Goal: Task Accomplishment & Management: Use online tool/utility

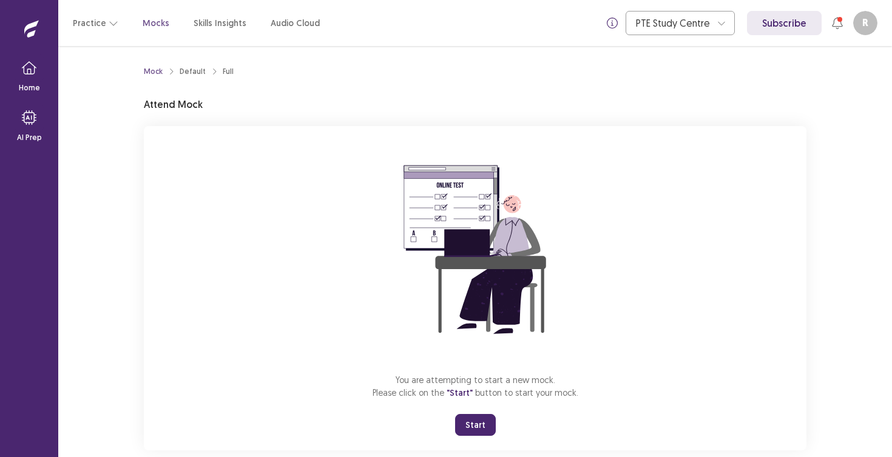
click at [471, 425] on button "Start" at bounding box center [475, 425] width 41 height 22
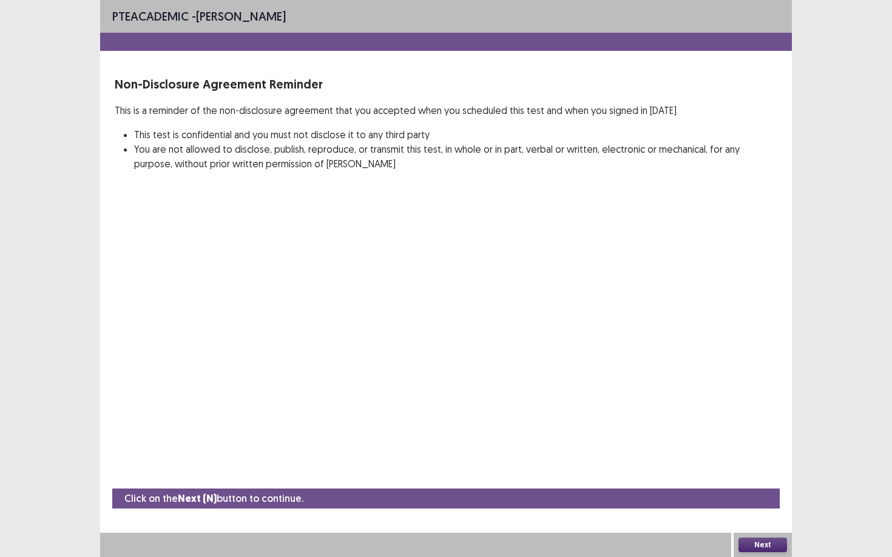
click at [753, 457] on button "Next" at bounding box center [762, 545] width 49 height 15
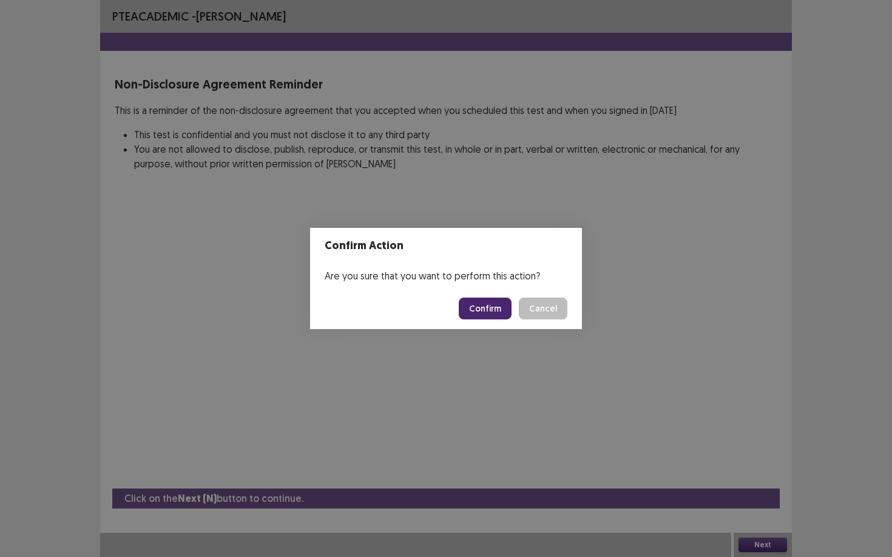
click at [506, 306] on button "Confirm" at bounding box center [485, 309] width 53 height 22
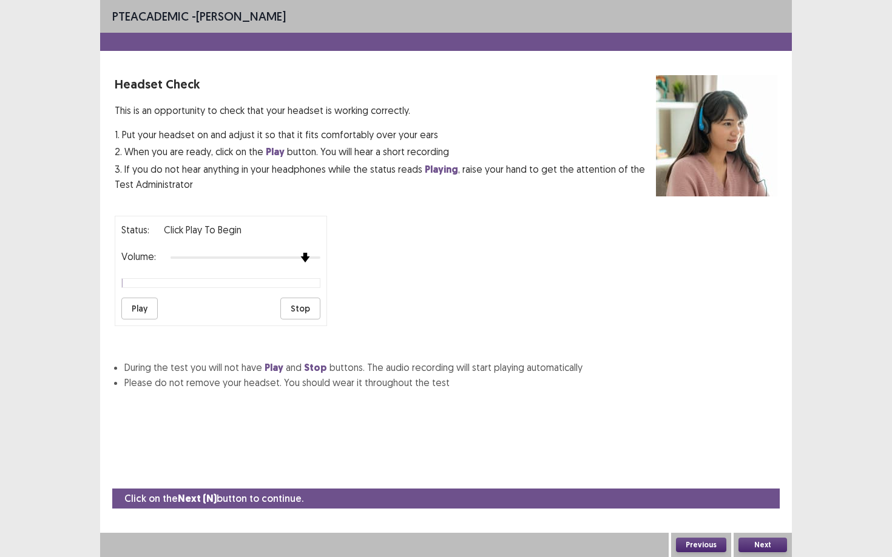
click at [303, 260] on div "Status: Click Play to Begin Volume: Play Stop" at bounding box center [221, 271] width 212 height 110
click at [141, 308] on button "Play" at bounding box center [139, 309] width 36 height 22
click at [781, 457] on button "Next" at bounding box center [762, 545] width 49 height 15
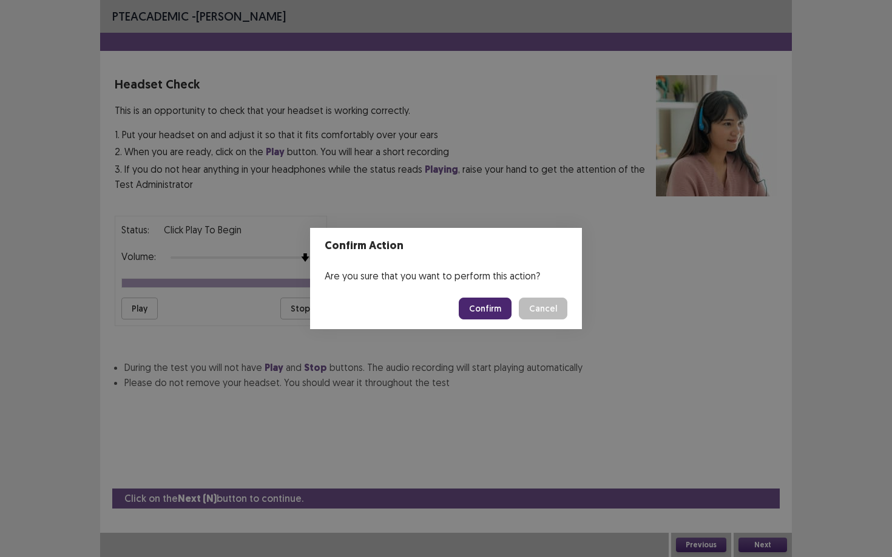
click at [488, 305] on button "Confirm" at bounding box center [485, 309] width 53 height 22
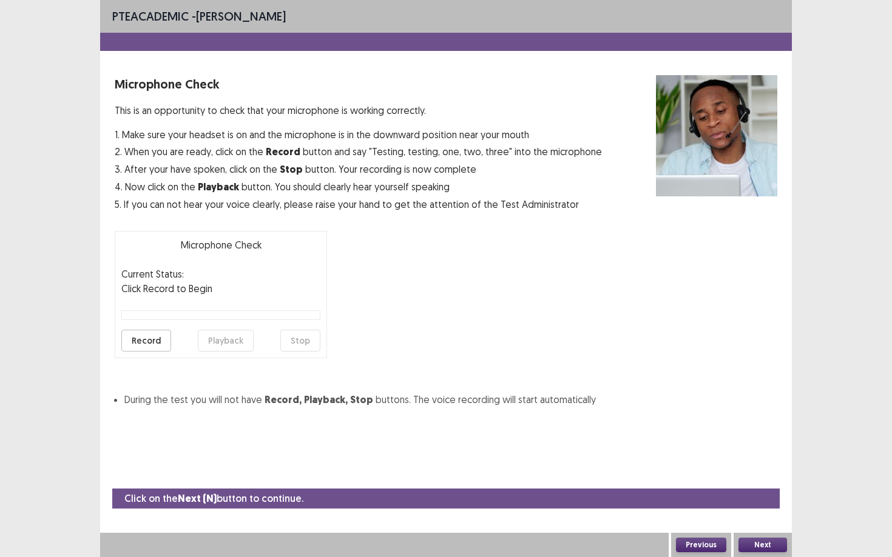
click at [160, 340] on button "Record" at bounding box center [146, 341] width 50 height 22
click at [295, 340] on button "Stop" at bounding box center [300, 341] width 40 height 22
click at [153, 341] on button "Record" at bounding box center [146, 341] width 50 height 22
click at [300, 345] on button "Stop" at bounding box center [300, 341] width 40 height 22
click at [239, 339] on button "Playback" at bounding box center [226, 341] width 56 height 22
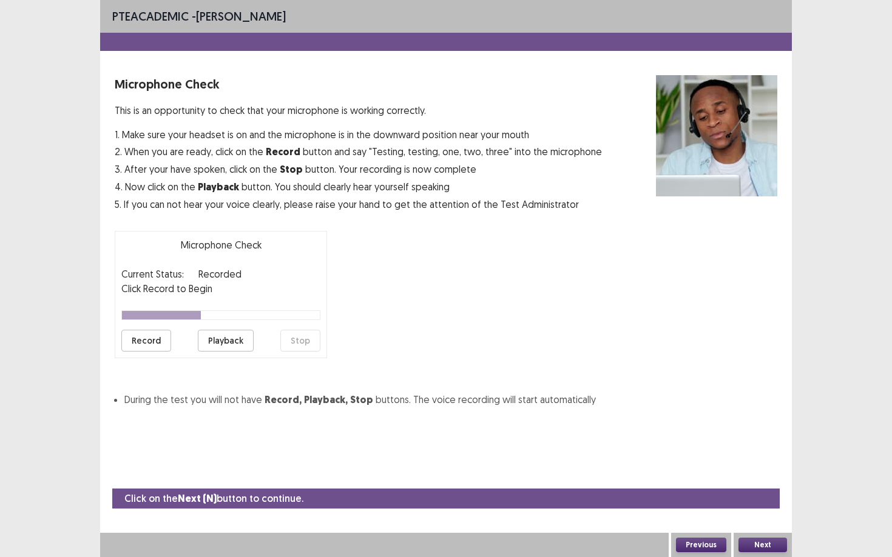
click at [758, 457] on button "Next" at bounding box center [762, 545] width 49 height 15
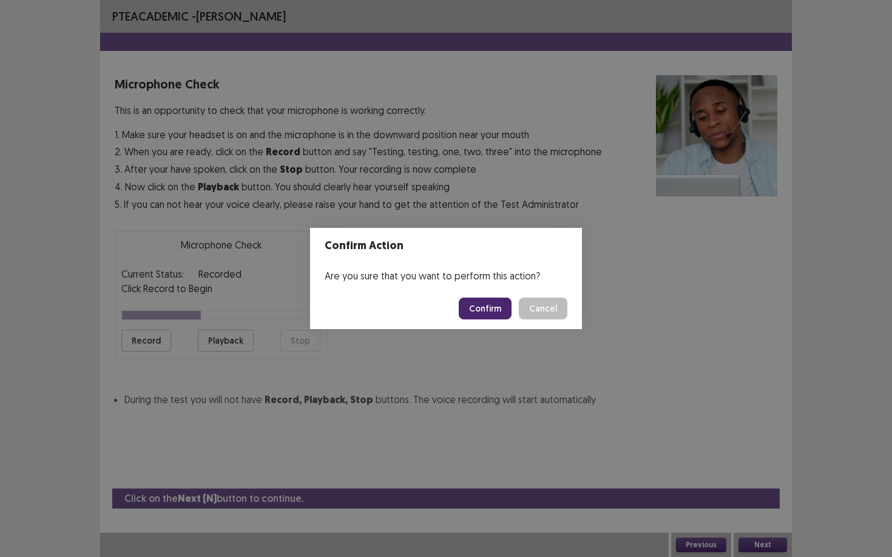
click at [488, 310] on button "Confirm" at bounding box center [485, 309] width 53 height 22
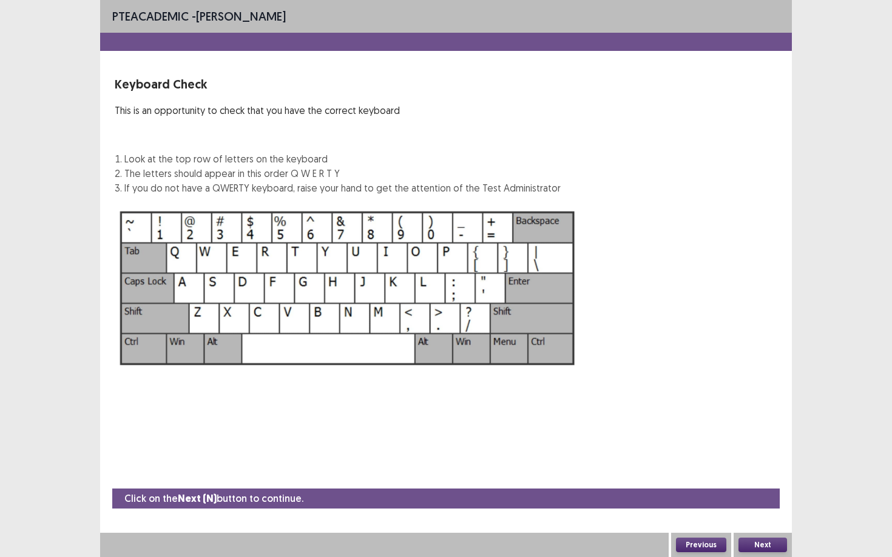
click at [769, 457] on button "Next" at bounding box center [762, 545] width 49 height 15
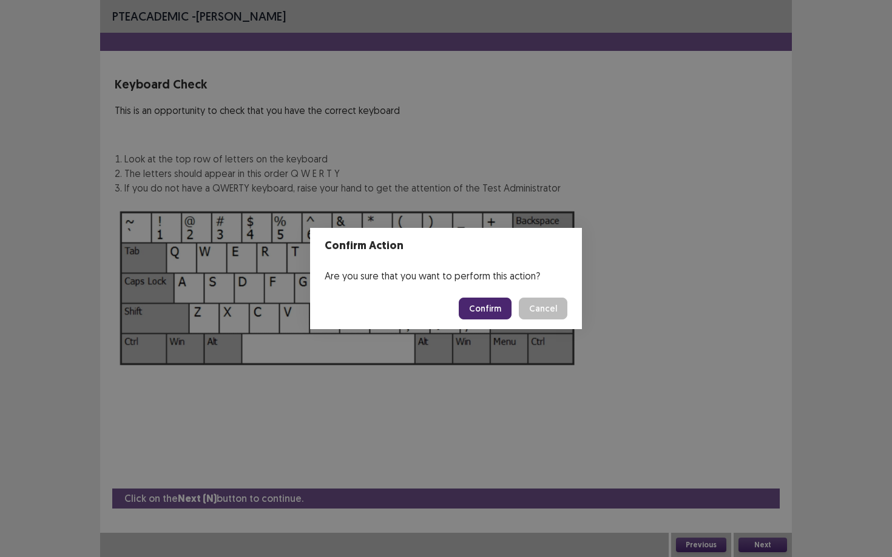
click at [497, 307] on button "Confirm" at bounding box center [485, 309] width 53 height 22
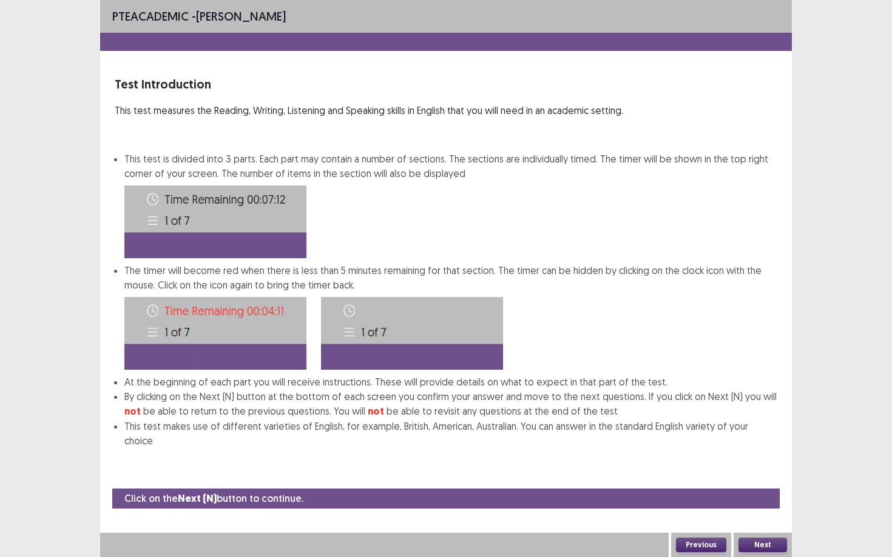
click at [764, 457] on button "Next" at bounding box center [762, 545] width 49 height 15
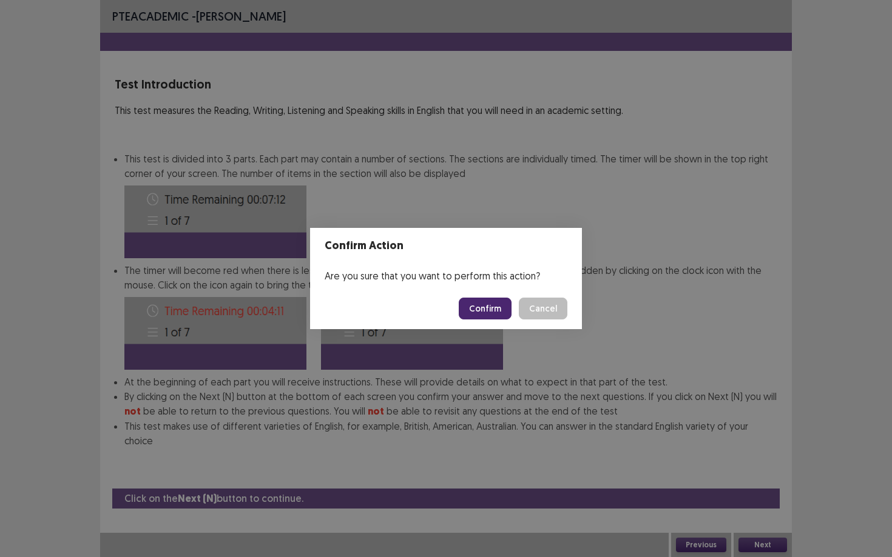
click at [482, 306] on button "Confirm" at bounding box center [485, 309] width 53 height 22
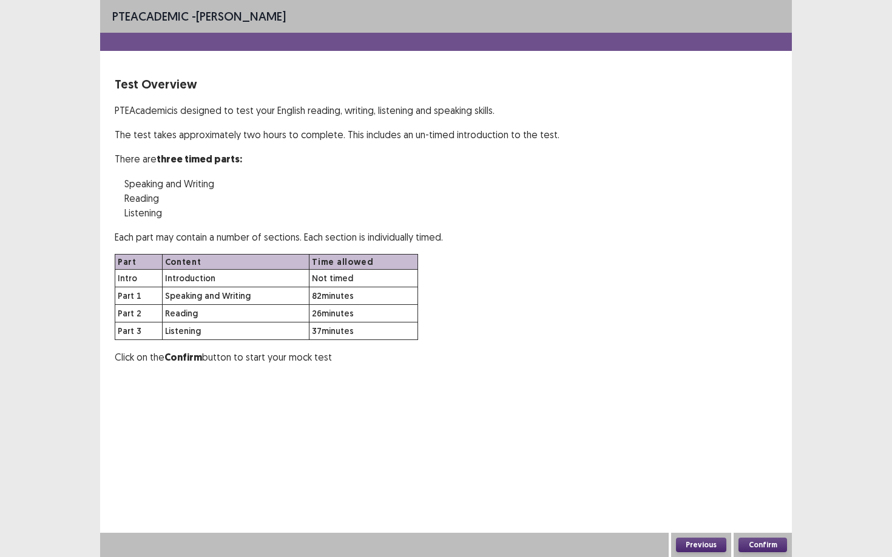
click at [769, 457] on button "Confirm" at bounding box center [762, 545] width 49 height 15
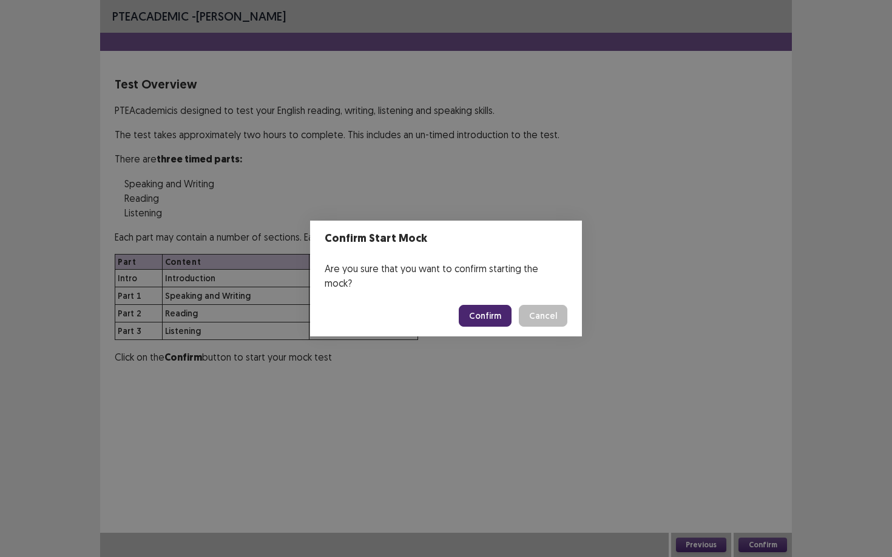
click at [477, 306] on button "Confirm" at bounding box center [485, 316] width 53 height 22
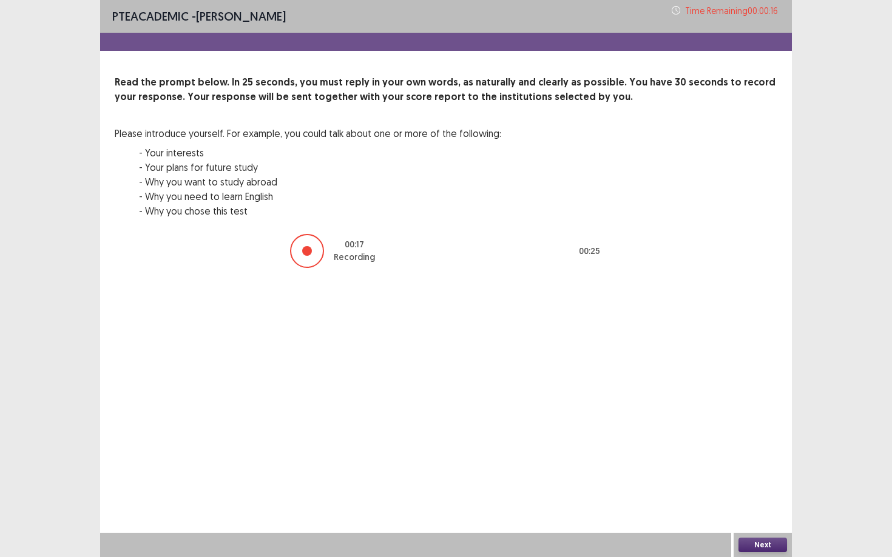
click at [767, 457] on button "Next" at bounding box center [762, 545] width 49 height 15
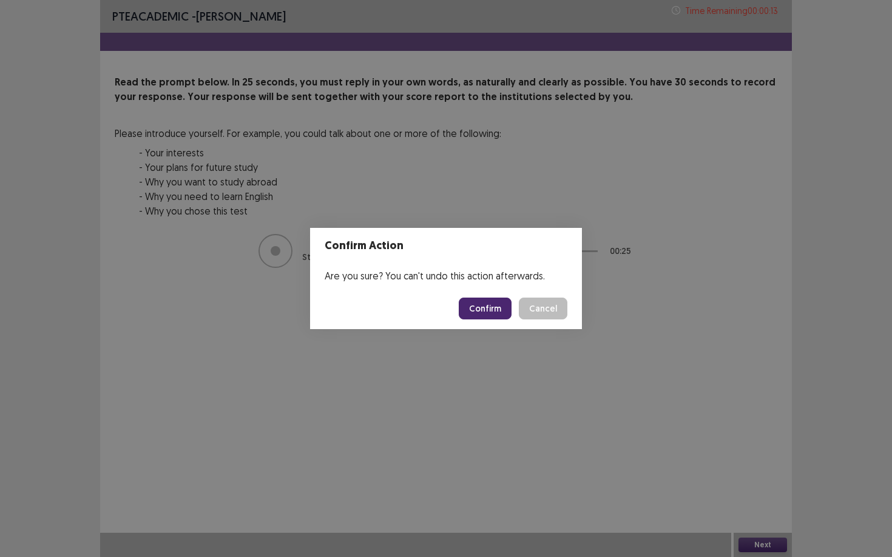
click at [542, 311] on button "Cancel" at bounding box center [543, 309] width 49 height 22
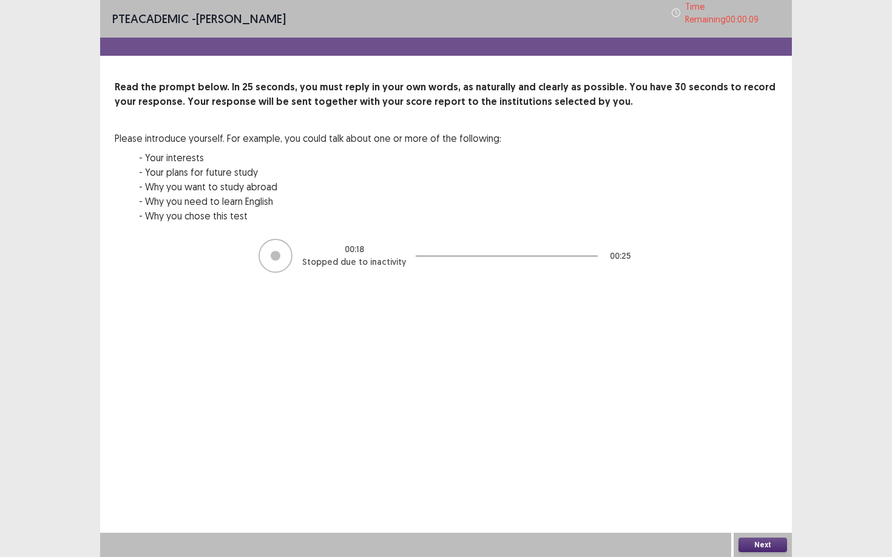
click at [289, 256] on div at bounding box center [275, 256] width 34 height 34
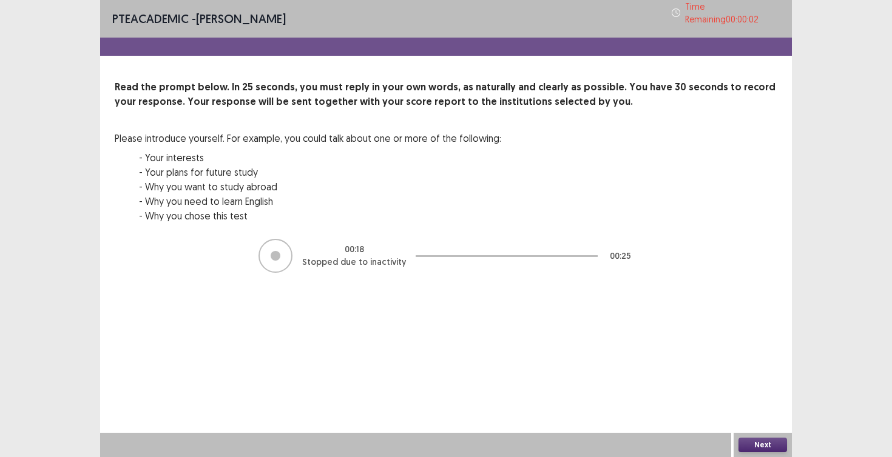
click at [761, 442] on button "Next" at bounding box center [762, 445] width 49 height 15
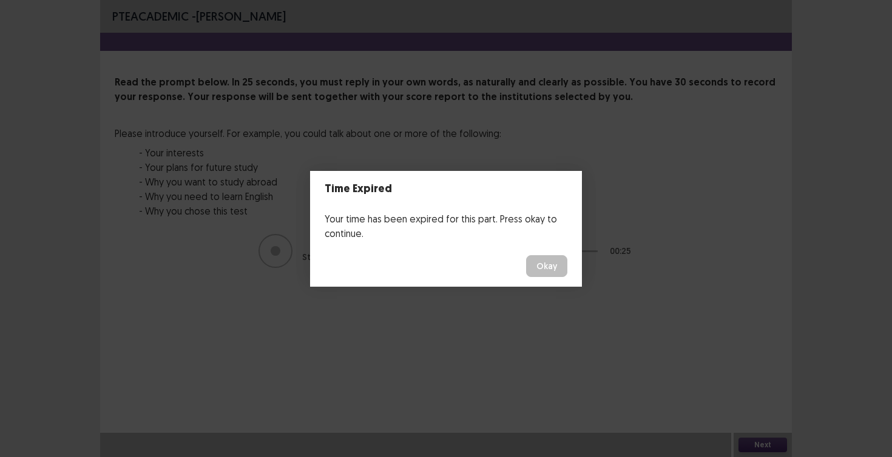
click at [488, 264] on footer "Okay" at bounding box center [446, 266] width 272 height 41
click at [554, 266] on button "Okay" at bounding box center [546, 266] width 41 height 22
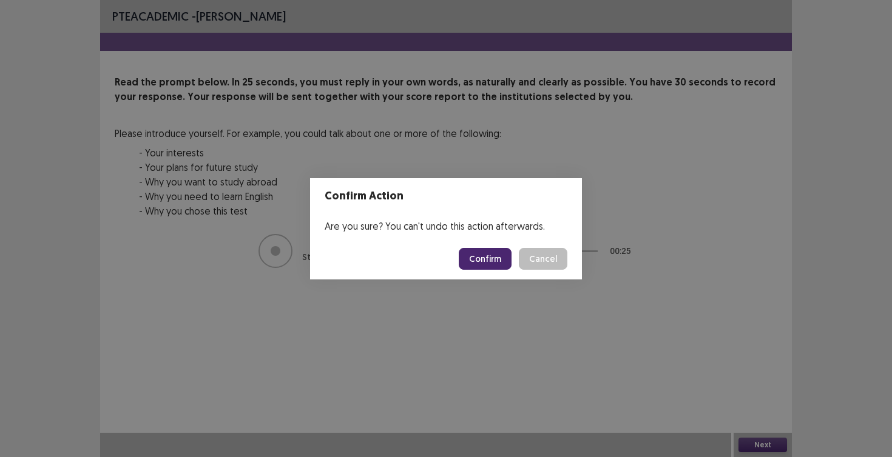
click at [496, 259] on button "Confirm" at bounding box center [485, 259] width 53 height 22
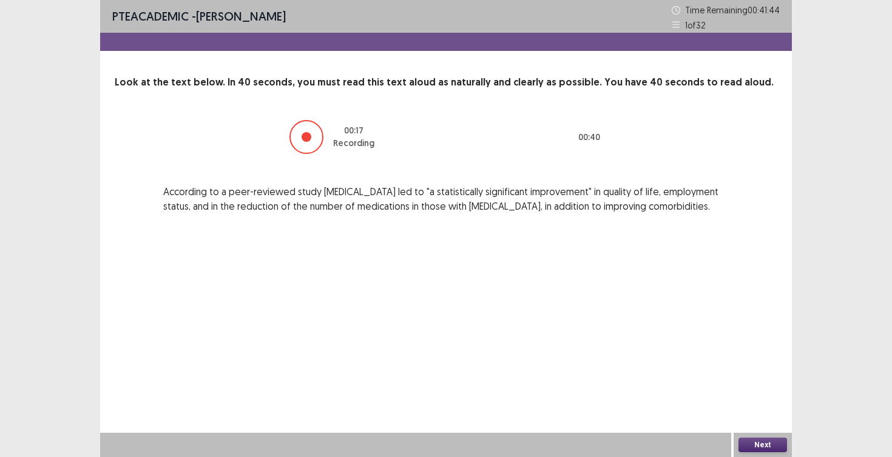
click at [765, 443] on button "Next" at bounding box center [762, 445] width 49 height 15
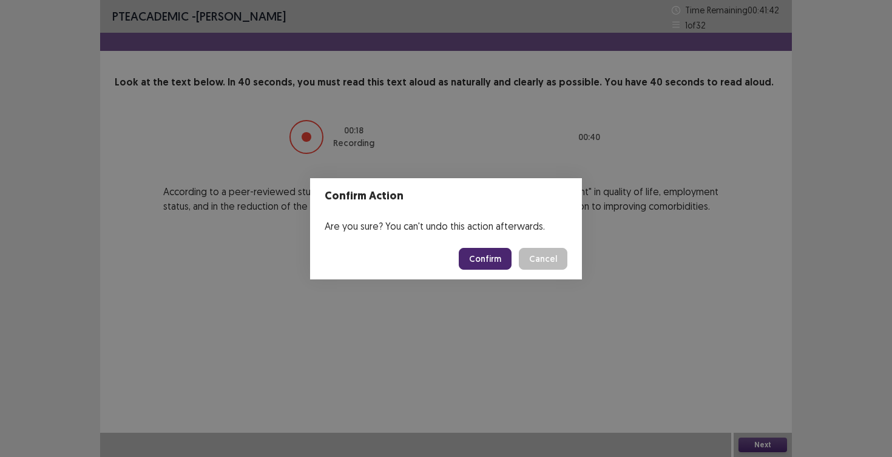
click at [500, 260] on button "Confirm" at bounding box center [485, 259] width 53 height 22
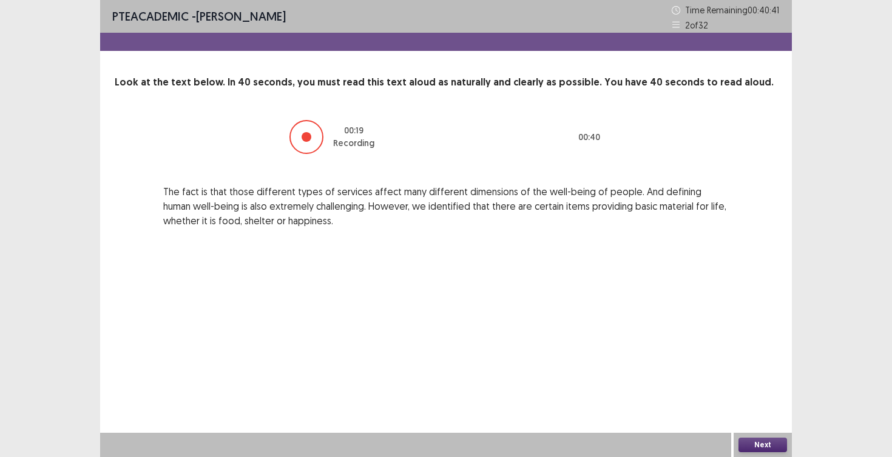
click at [759, 443] on button "Next" at bounding box center [762, 445] width 49 height 15
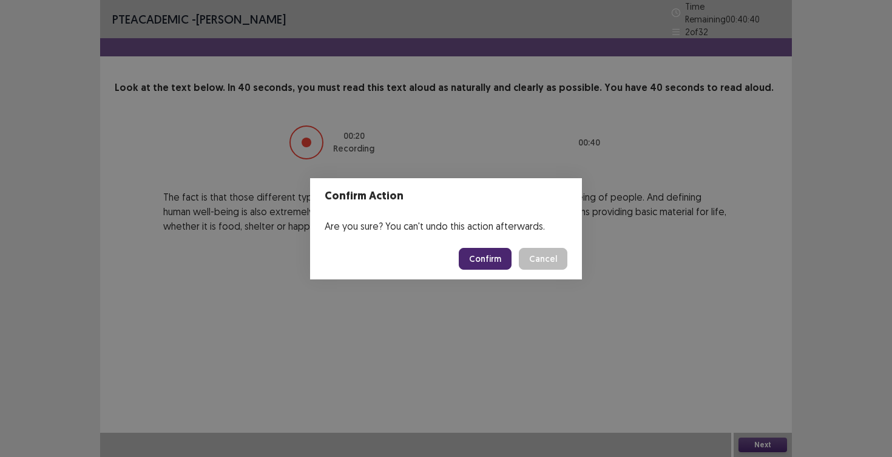
click at [496, 262] on button "Confirm" at bounding box center [485, 259] width 53 height 22
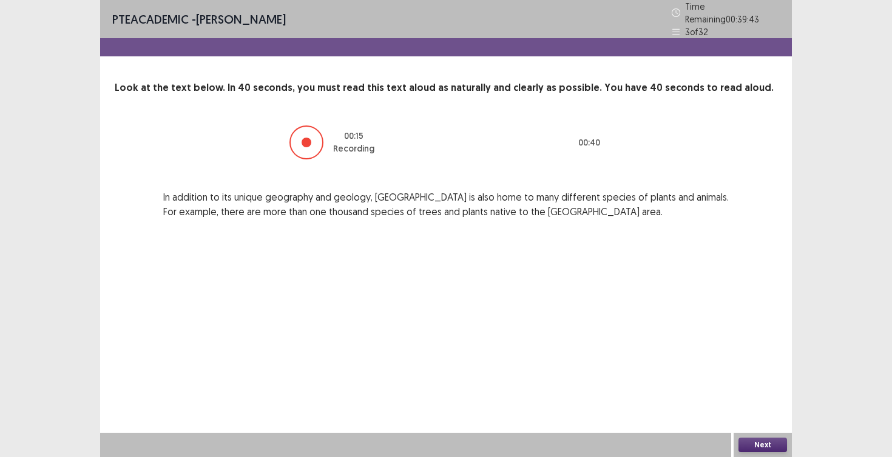
click at [776, 442] on button "Next" at bounding box center [762, 445] width 49 height 15
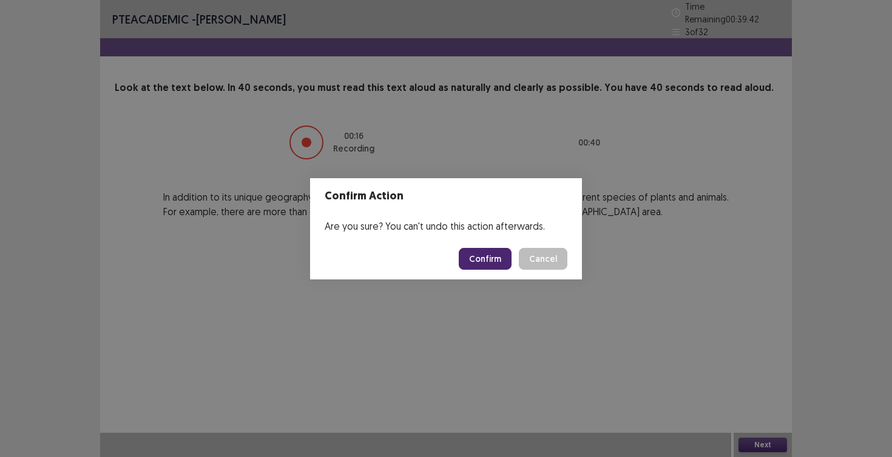
click at [505, 254] on button "Confirm" at bounding box center [485, 259] width 53 height 22
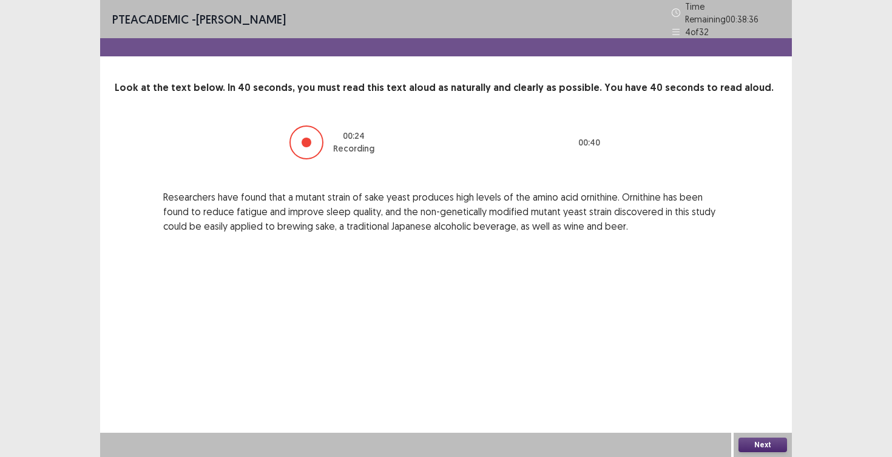
click at [747, 441] on button "Next" at bounding box center [762, 445] width 49 height 15
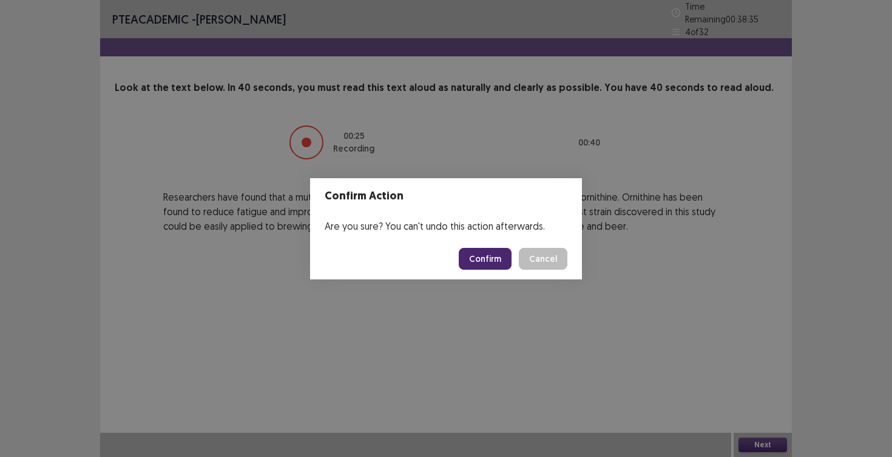
click at [495, 262] on button "Confirm" at bounding box center [485, 259] width 53 height 22
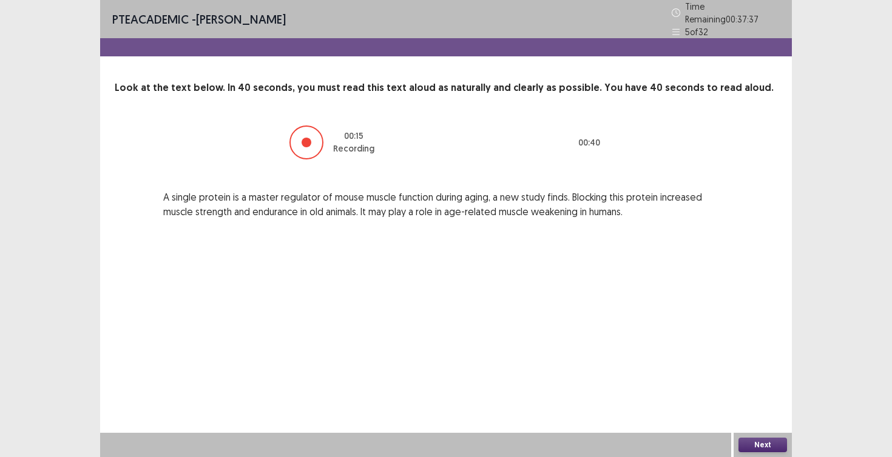
click at [759, 440] on button "Next" at bounding box center [762, 445] width 49 height 15
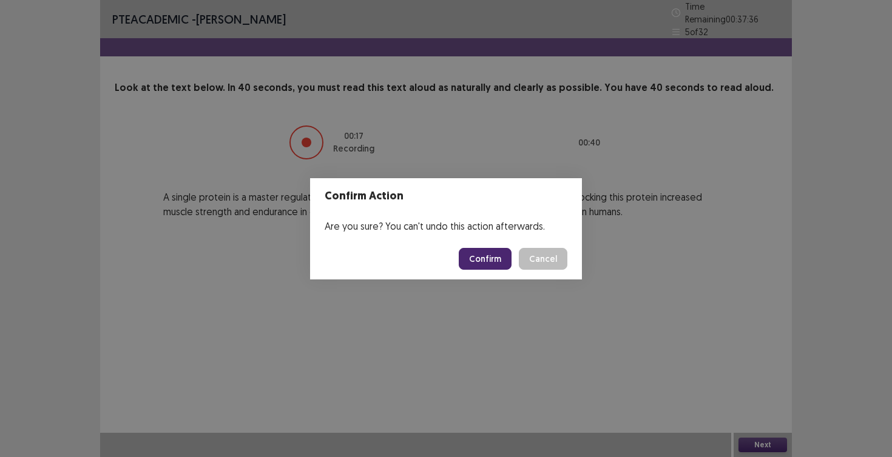
click at [488, 254] on button "Confirm" at bounding box center [485, 259] width 53 height 22
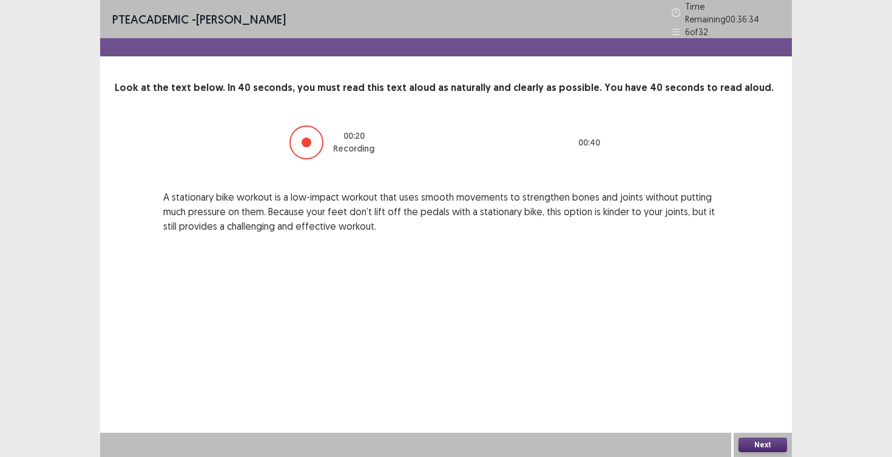
click at [744, 450] on button "Next" at bounding box center [762, 445] width 49 height 15
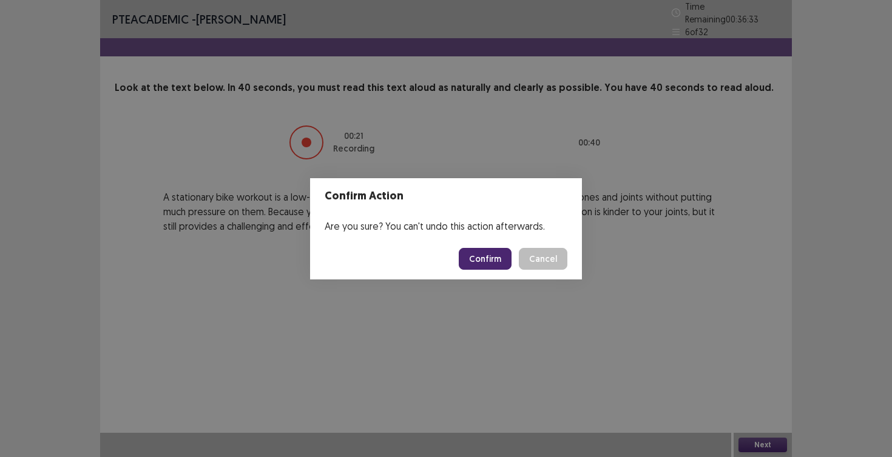
click at [496, 263] on button "Confirm" at bounding box center [485, 259] width 53 height 22
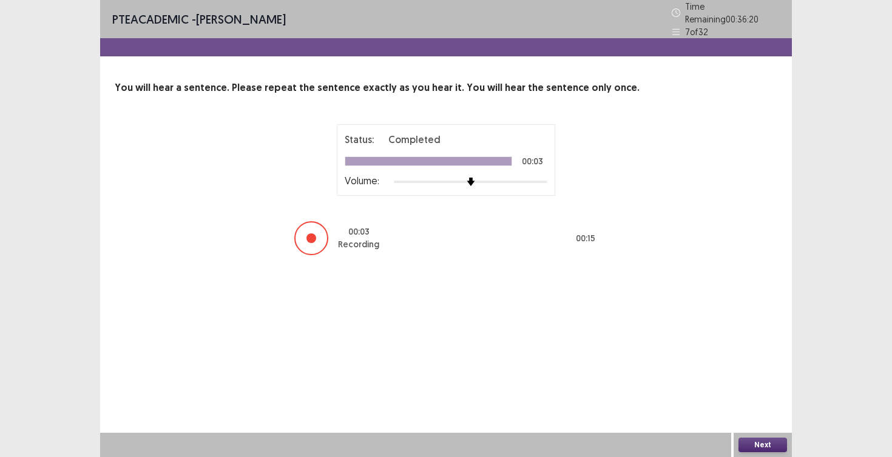
click at [773, 445] on button "Next" at bounding box center [762, 445] width 49 height 15
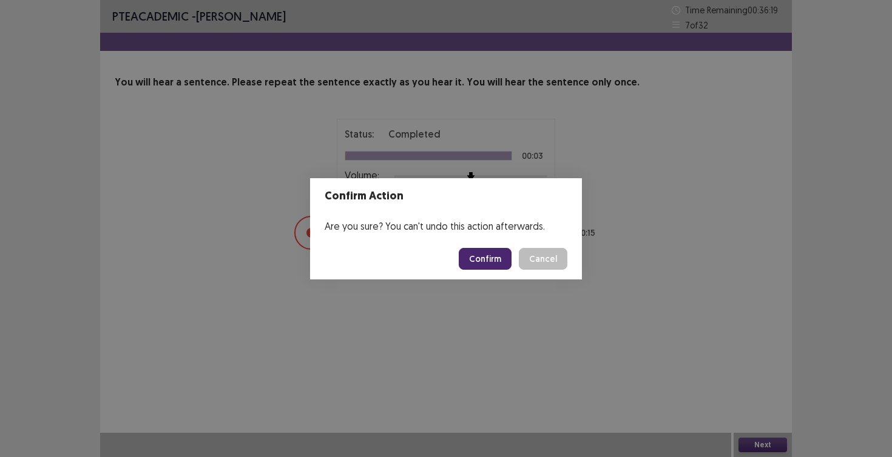
click at [503, 266] on button "Confirm" at bounding box center [485, 259] width 53 height 22
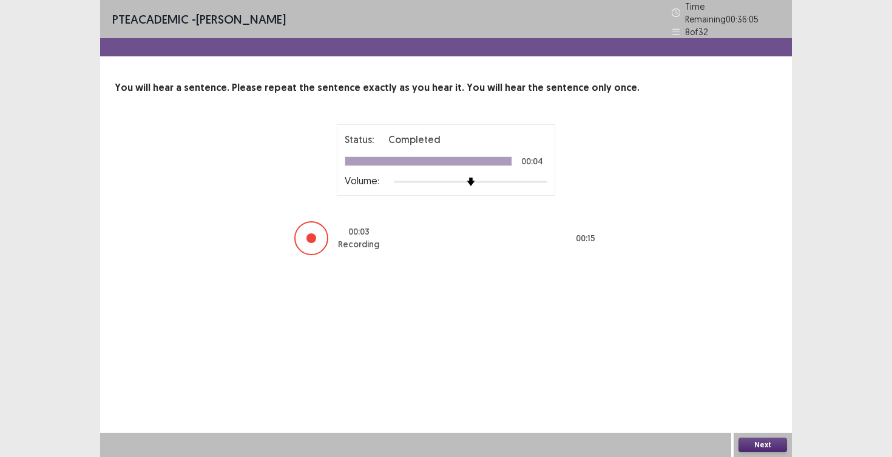
click at [768, 440] on button "Next" at bounding box center [762, 445] width 49 height 15
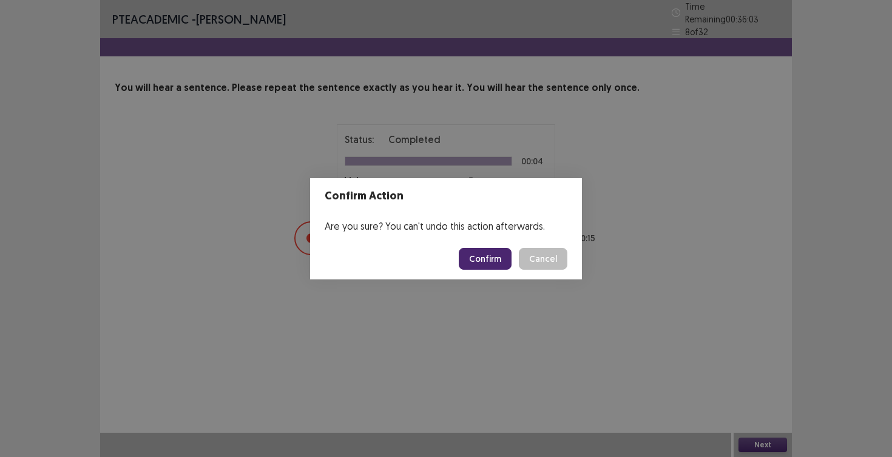
click at [497, 256] on button "Confirm" at bounding box center [485, 259] width 53 height 22
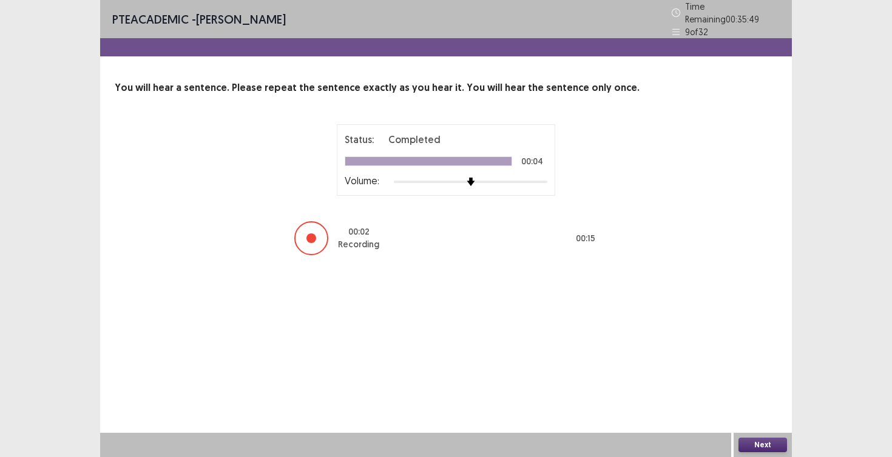
click at [762, 447] on button "Next" at bounding box center [762, 445] width 49 height 15
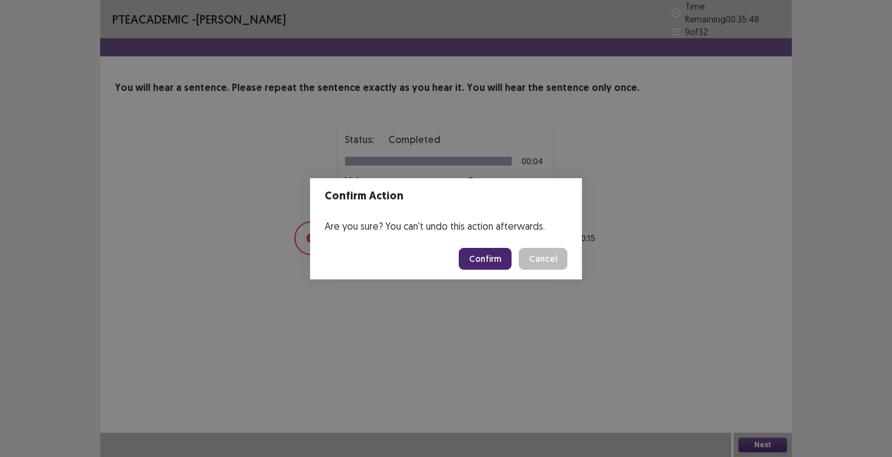
click at [489, 264] on button "Confirm" at bounding box center [485, 259] width 53 height 22
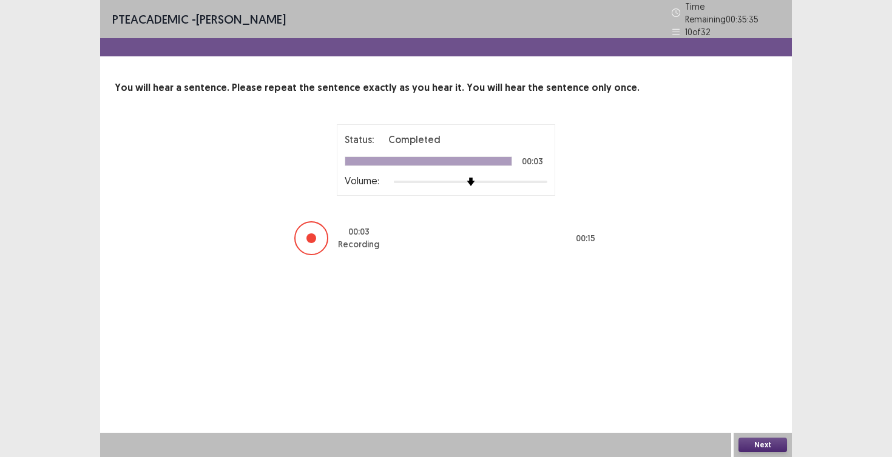
click at [762, 445] on button "Next" at bounding box center [762, 445] width 49 height 15
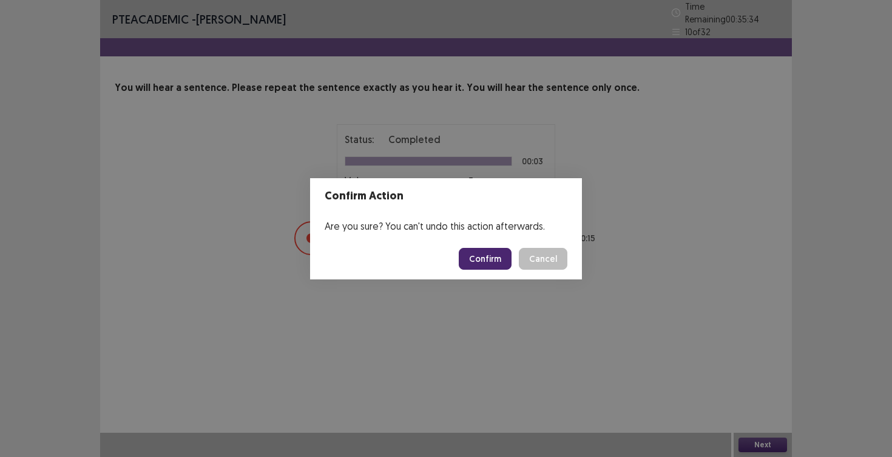
click at [497, 254] on button "Confirm" at bounding box center [485, 259] width 53 height 22
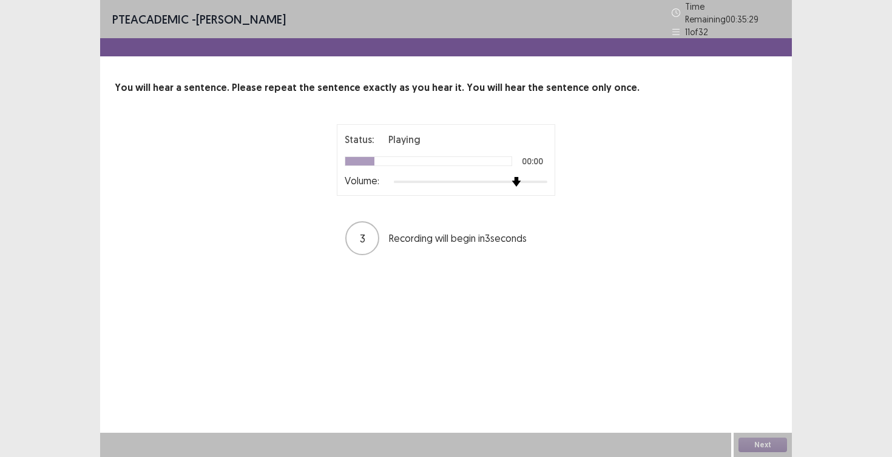
click at [508, 177] on div at bounding box center [470, 182] width 153 height 10
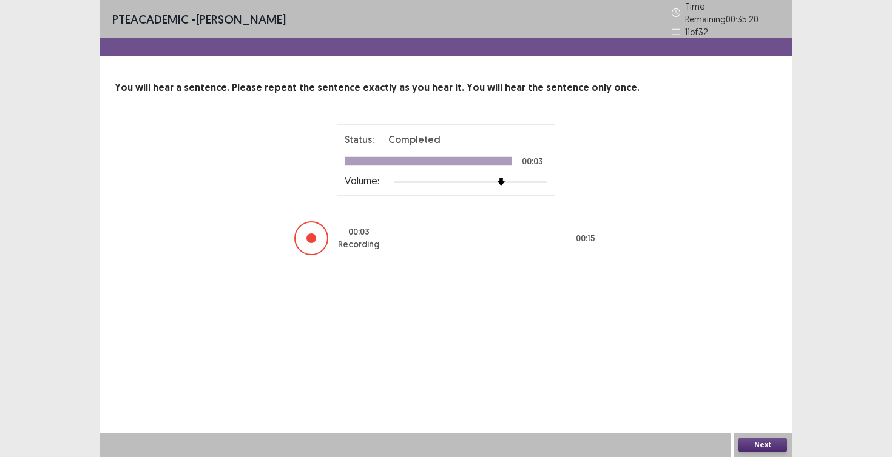
click at [756, 441] on button "Next" at bounding box center [762, 445] width 49 height 15
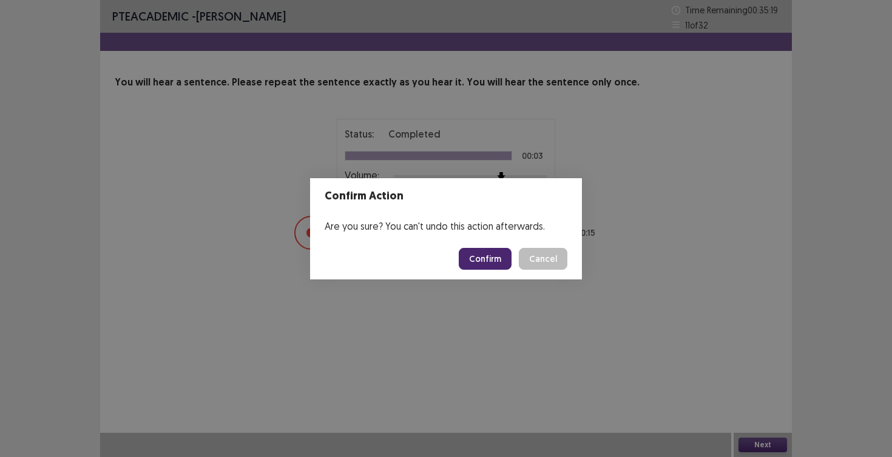
click at [500, 251] on button "Confirm" at bounding box center [485, 259] width 53 height 22
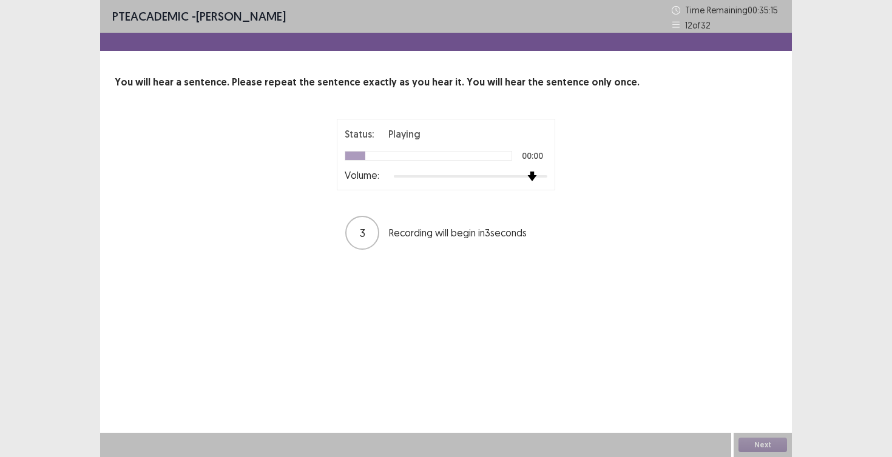
click at [527, 175] on img at bounding box center [532, 177] width 10 height 10
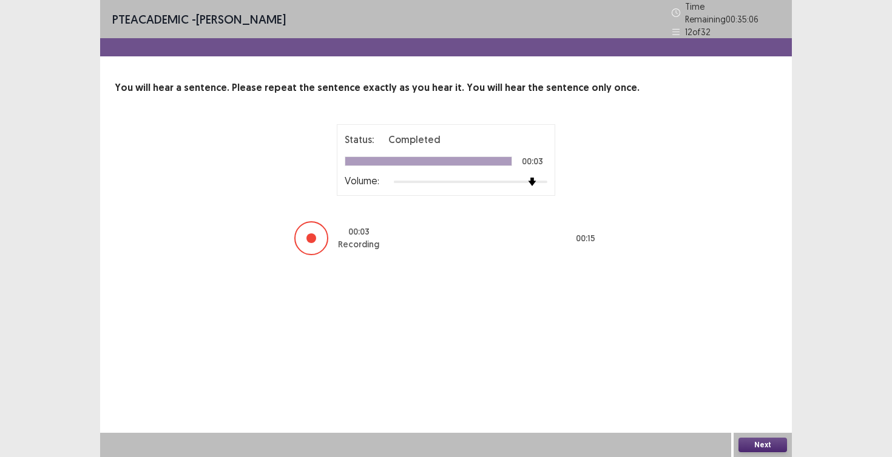
click at [765, 444] on button "Next" at bounding box center [762, 445] width 49 height 15
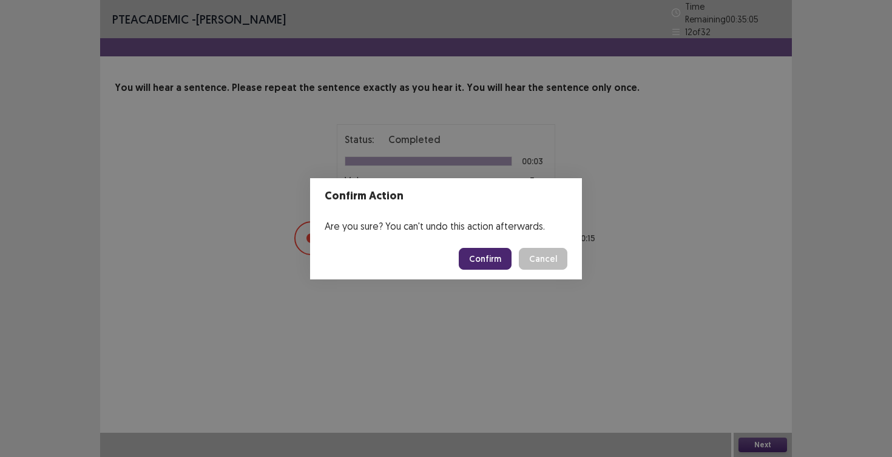
click at [473, 260] on button "Confirm" at bounding box center [485, 259] width 53 height 22
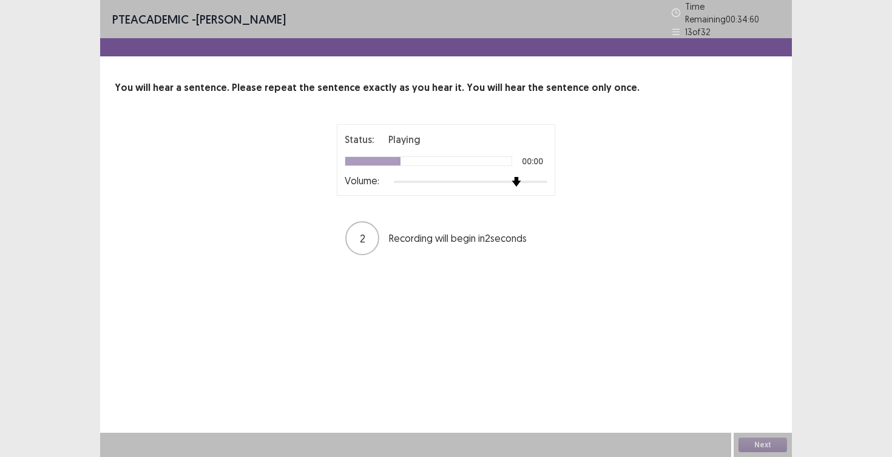
click at [524, 177] on div at bounding box center [470, 182] width 153 height 10
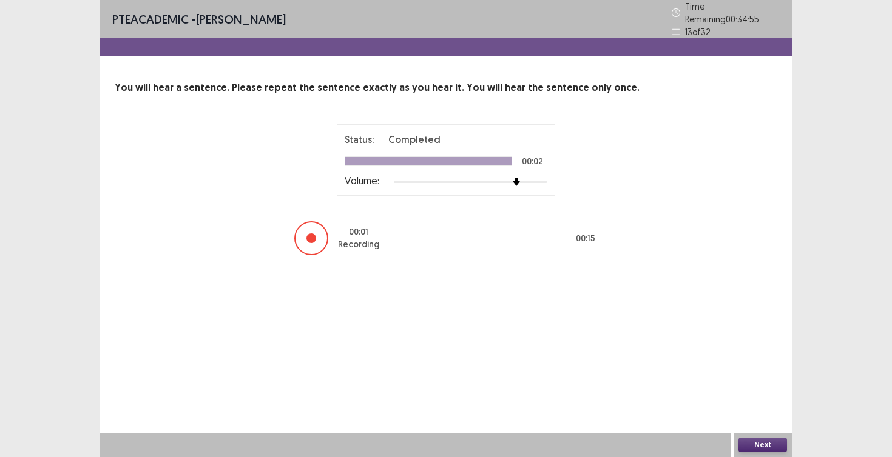
click at [762, 448] on button "Next" at bounding box center [762, 445] width 49 height 15
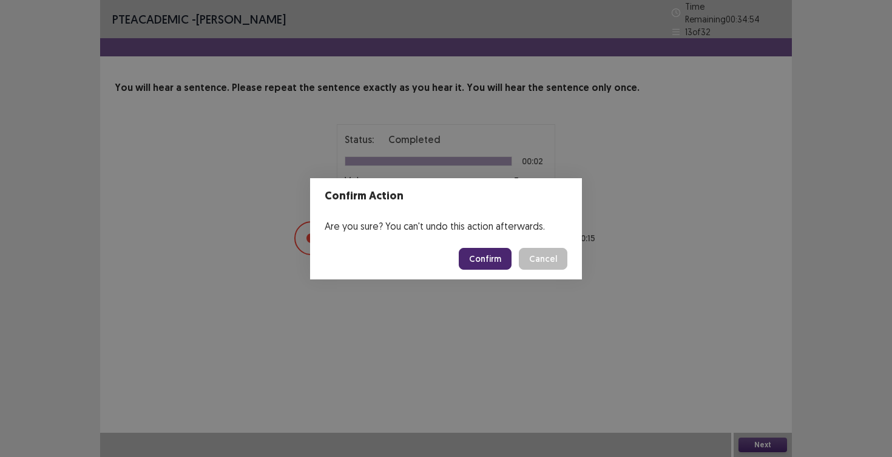
click at [506, 263] on button "Confirm" at bounding box center [485, 259] width 53 height 22
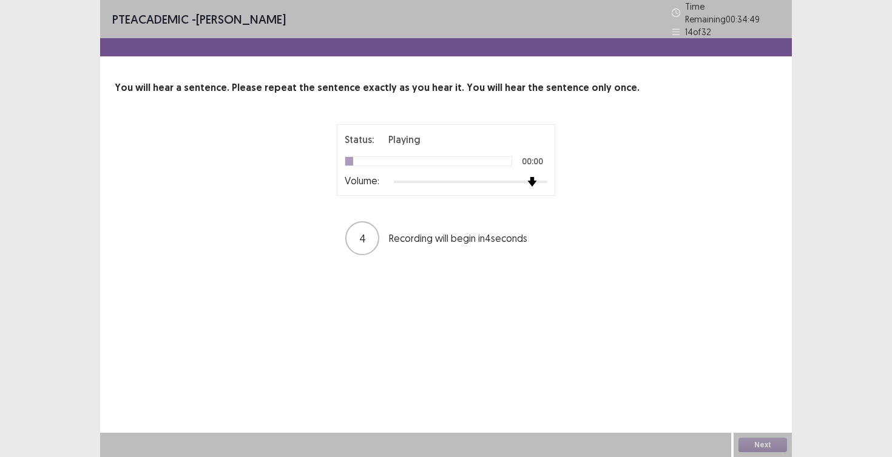
click at [528, 178] on img at bounding box center [532, 182] width 10 height 10
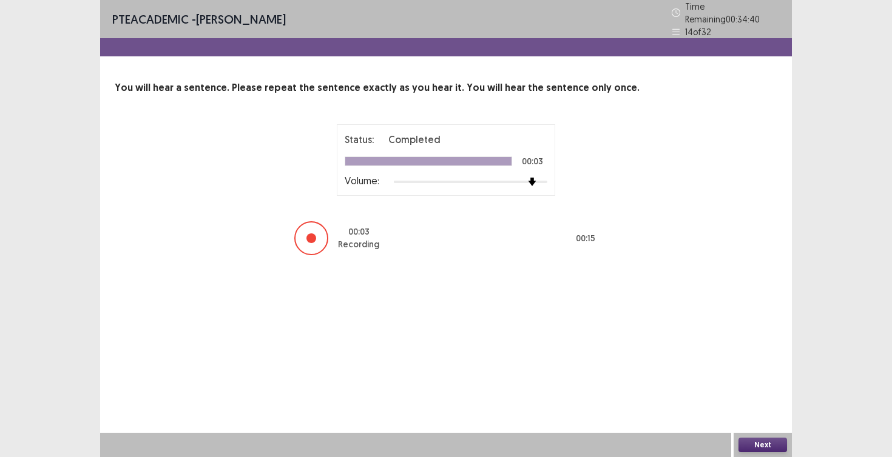
click at [758, 442] on button "Next" at bounding box center [762, 445] width 49 height 15
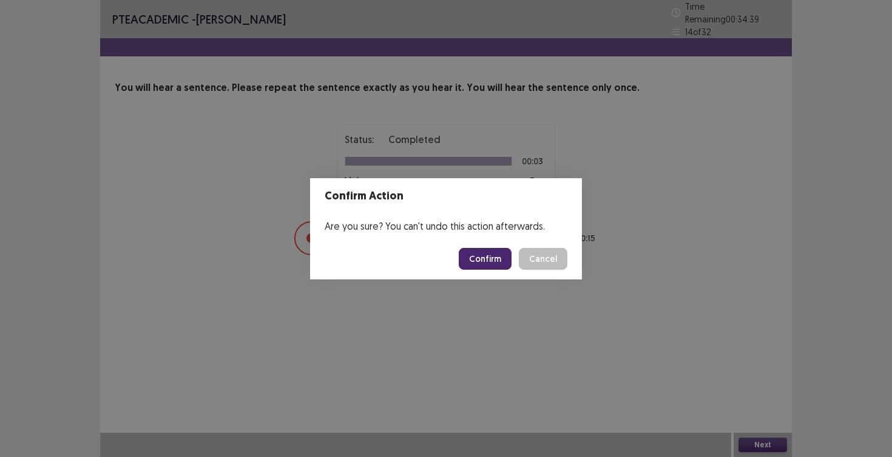
click at [491, 255] on button "Confirm" at bounding box center [485, 259] width 53 height 22
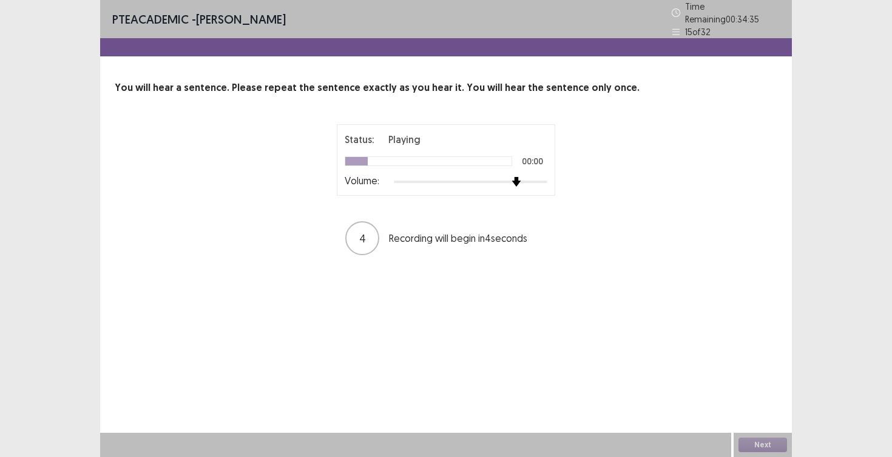
click at [525, 177] on div at bounding box center [470, 182] width 153 height 10
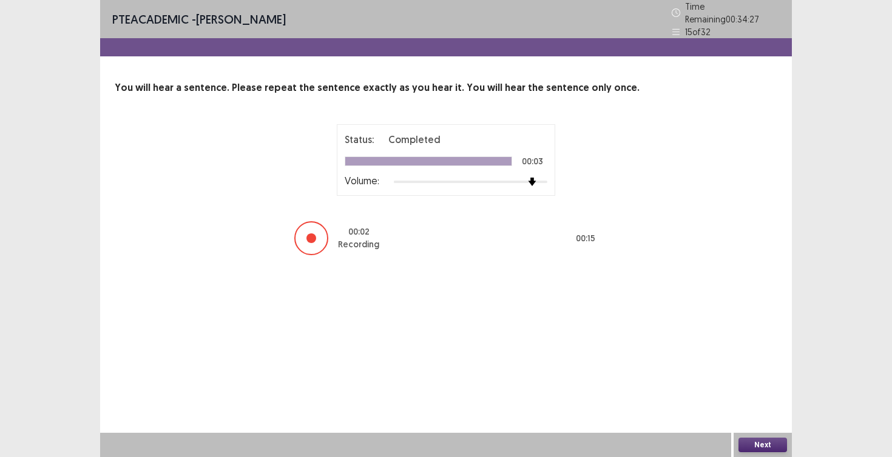
click at [753, 440] on button "Next" at bounding box center [762, 445] width 49 height 15
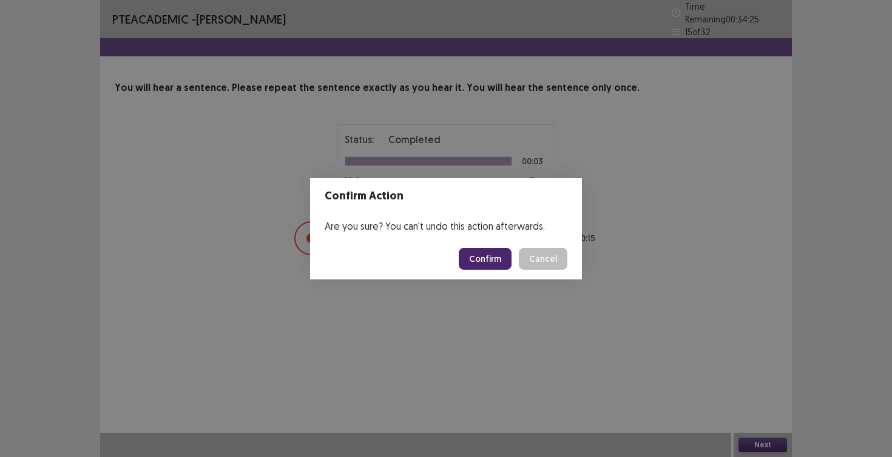
click at [494, 260] on button "Confirm" at bounding box center [485, 259] width 53 height 22
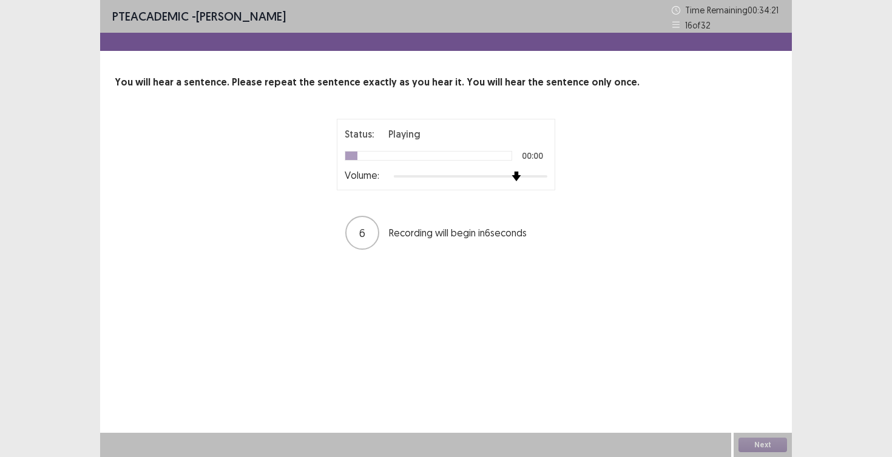
click at [517, 175] on img at bounding box center [516, 177] width 10 height 10
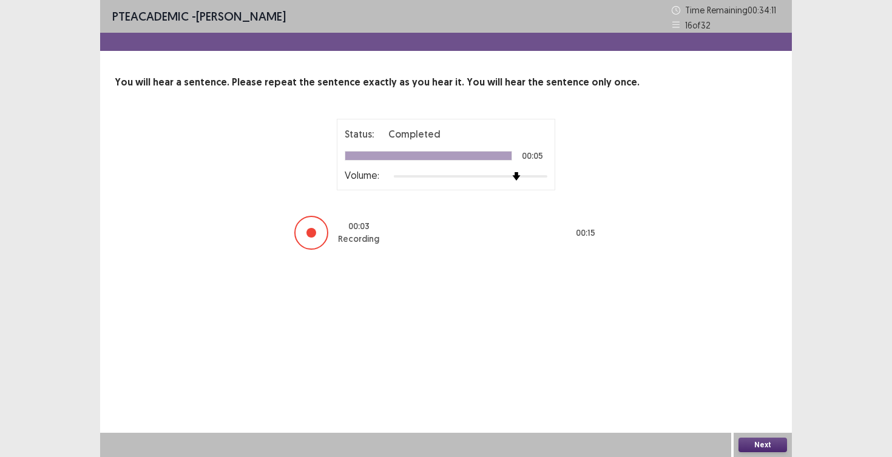
click at [782, 439] on button "Next" at bounding box center [762, 445] width 49 height 15
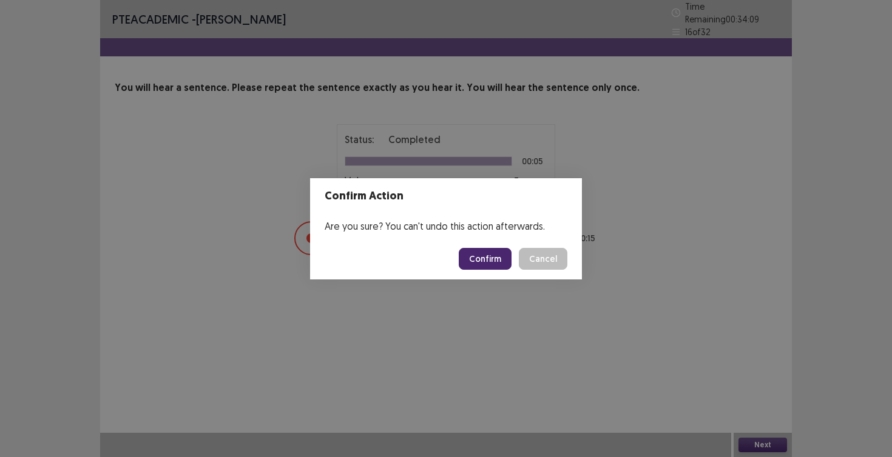
click at [472, 260] on button "Confirm" at bounding box center [485, 259] width 53 height 22
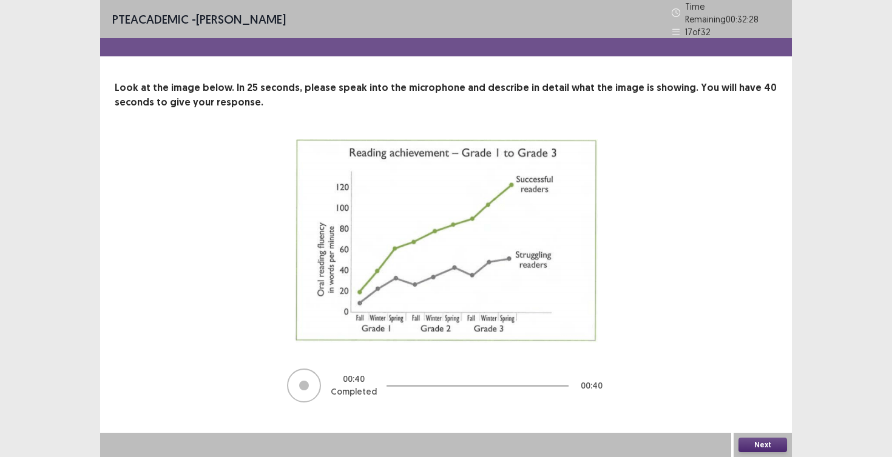
click at [759, 446] on button "Next" at bounding box center [762, 445] width 49 height 15
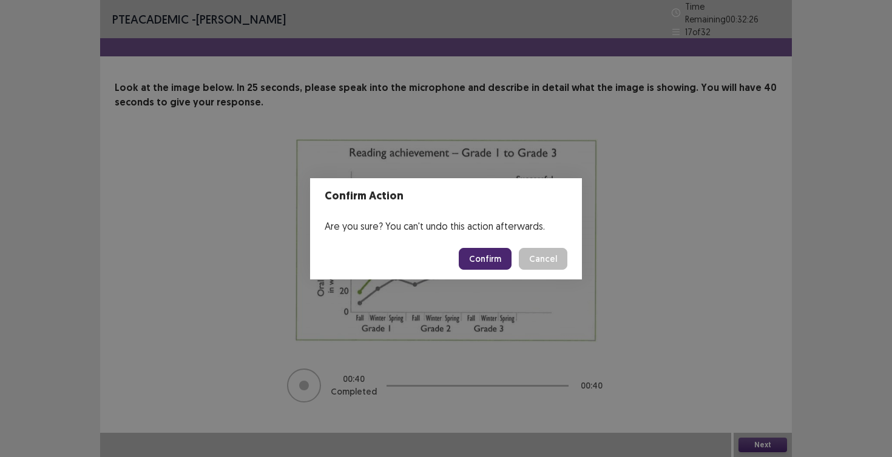
click at [506, 259] on button "Confirm" at bounding box center [485, 259] width 53 height 22
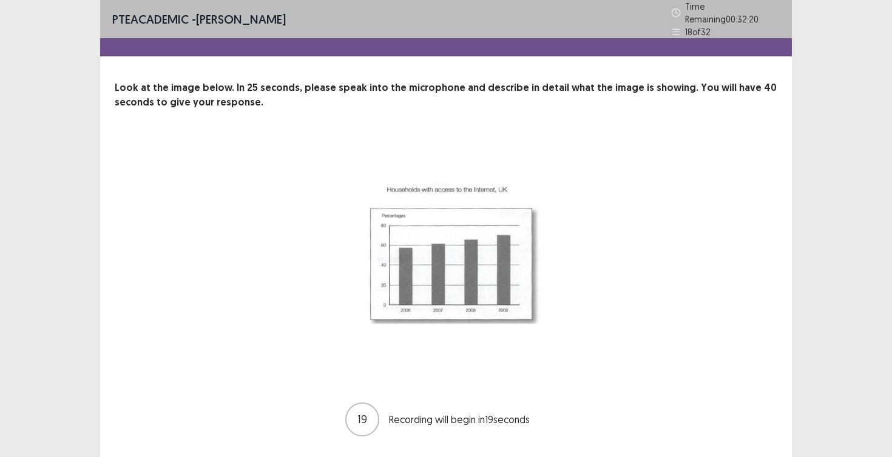
click at [485, 242] on img at bounding box center [445, 258] width 303 height 238
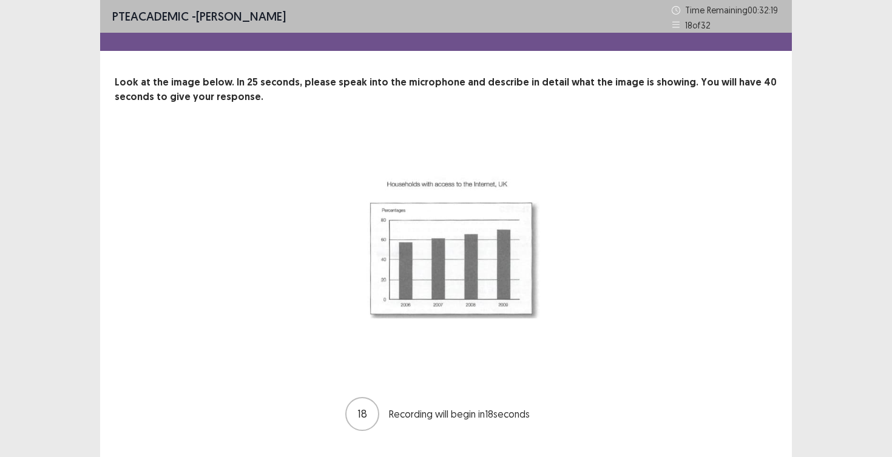
click at [485, 242] on img at bounding box center [445, 252] width 303 height 238
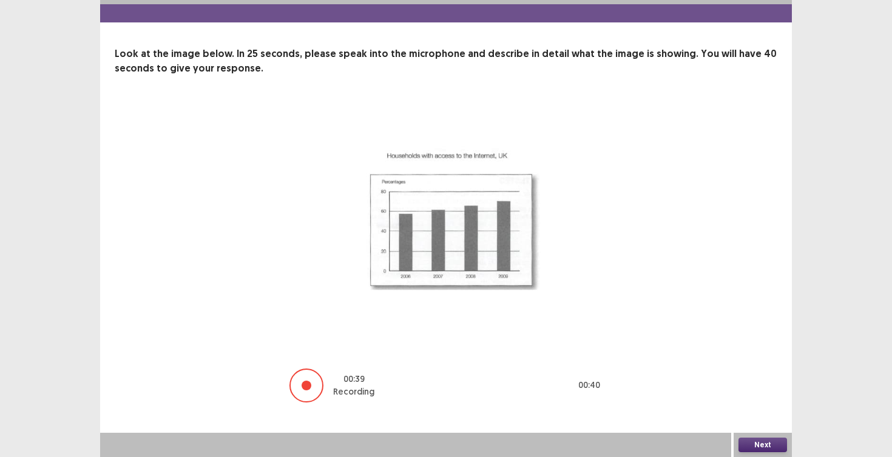
scroll to position [29, 0]
click at [774, 445] on button "Next" at bounding box center [762, 445] width 49 height 15
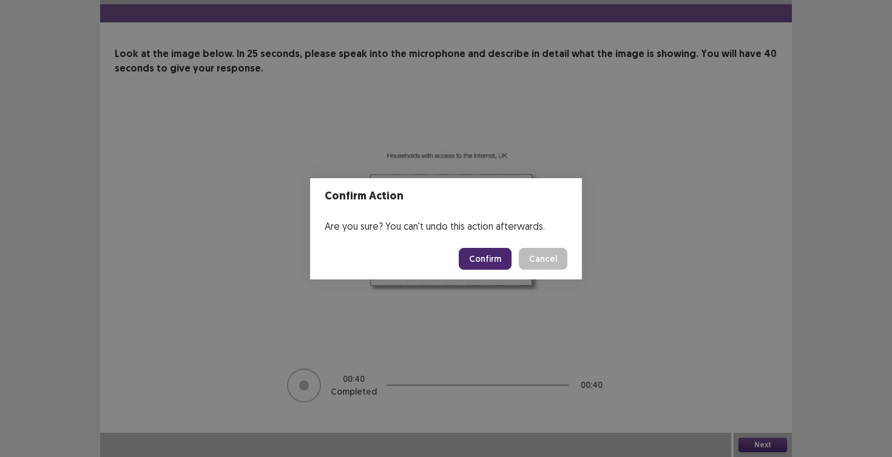
click at [477, 263] on button "Confirm" at bounding box center [485, 259] width 53 height 22
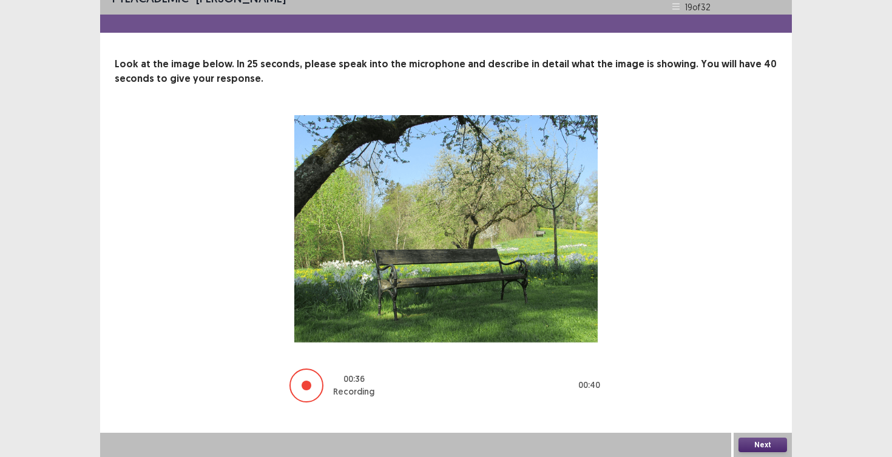
scroll to position [18, 0]
click at [773, 442] on button "Next" at bounding box center [762, 445] width 49 height 15
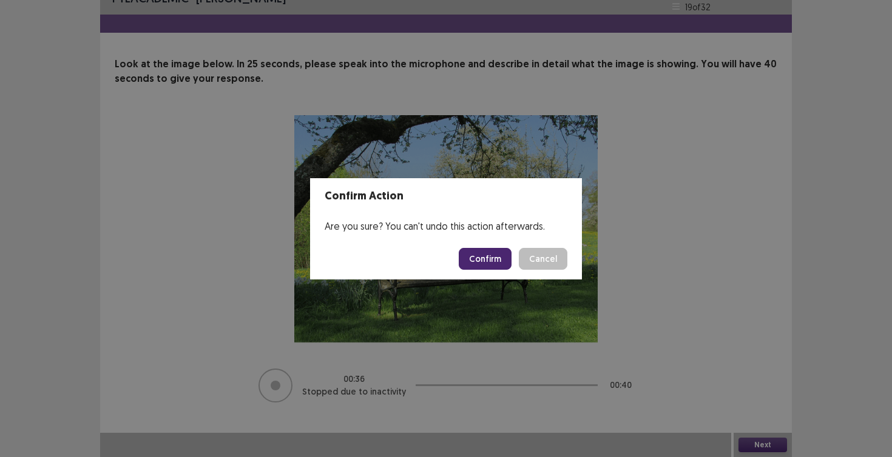
click at [481, 258] on button "Confirm" at bounding box center [485, 259] width 53 height 22
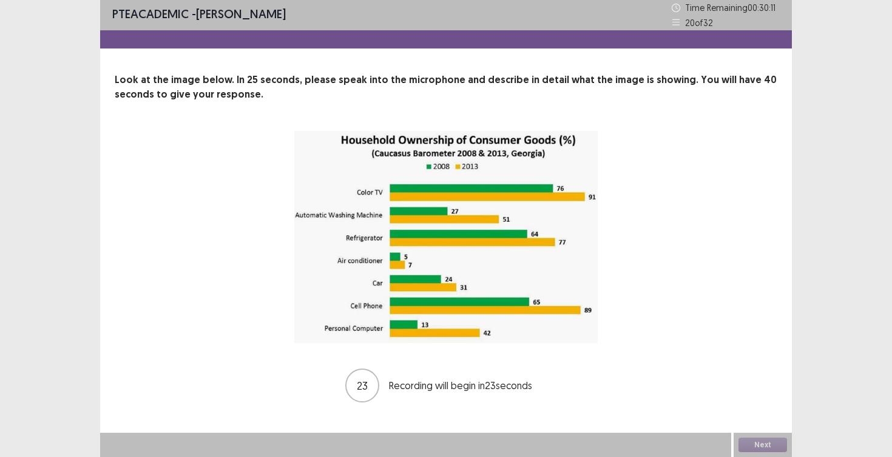
scroll to position [2, 0]
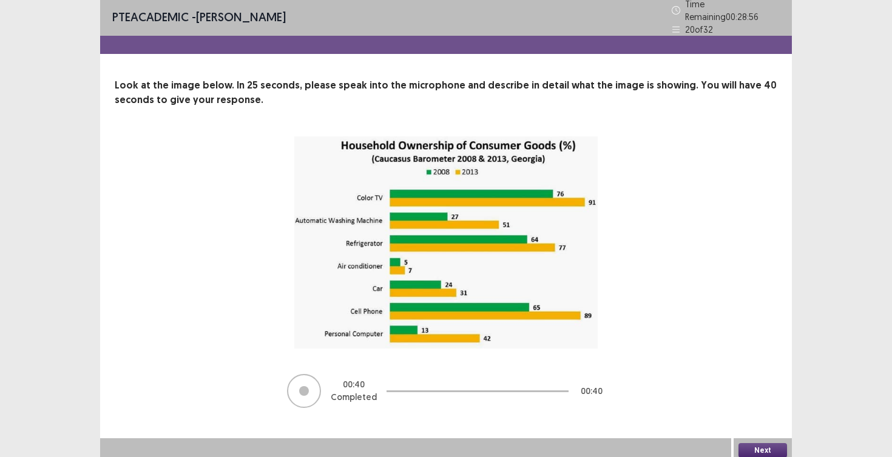
click at [773, 443] on button "Next" at bounding box center [762, 450] width 49 height 15
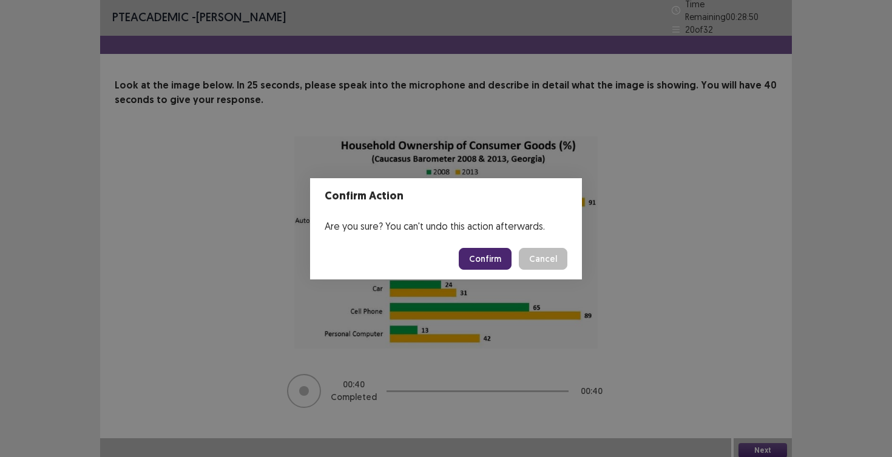
click at [492, 261] on button "Confirm" at bounding box center [485, 259] width 53 height 22
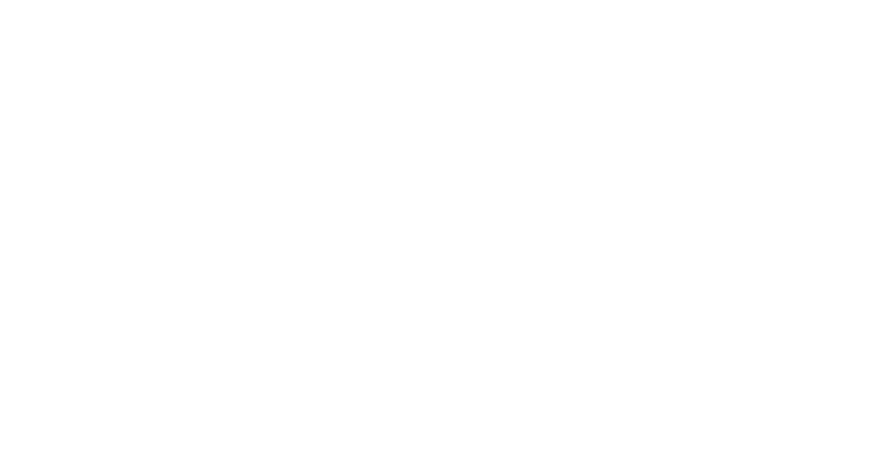
scroll to position [0, 0]
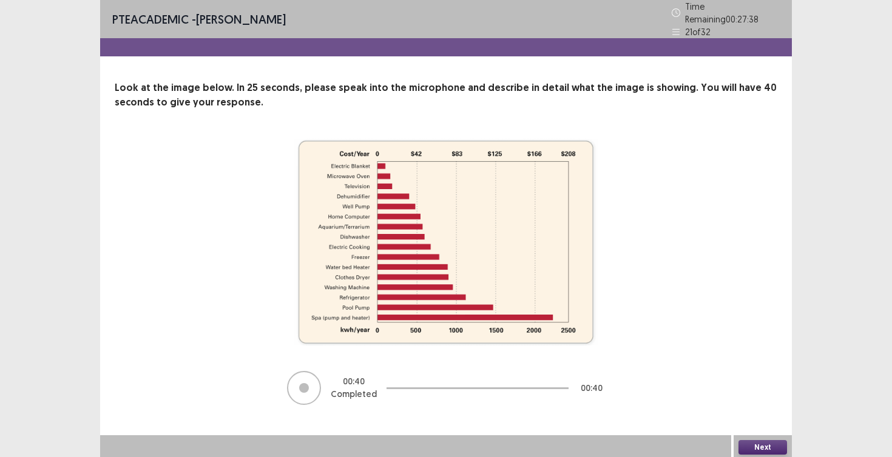
click at [764, 440] on button "Next" at bounding box center [762, 447] width 49 height 15
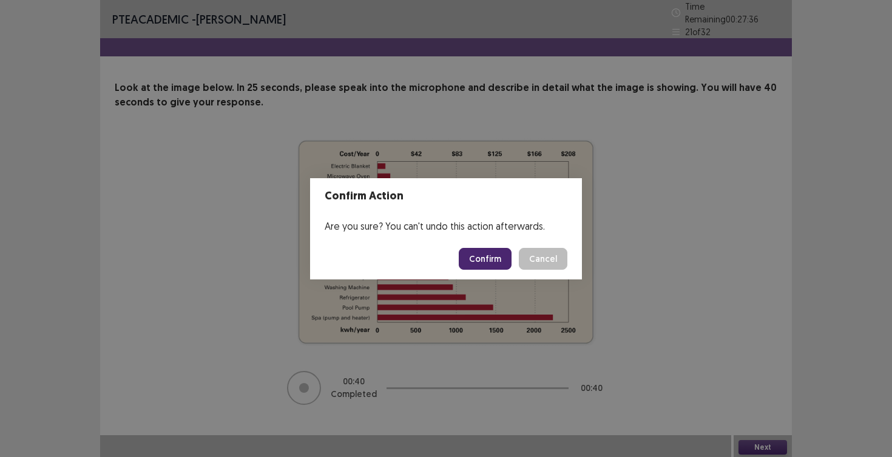
click at [493, 255] on button "Confirm" at bounding box center [485, 259] width 53 height 22
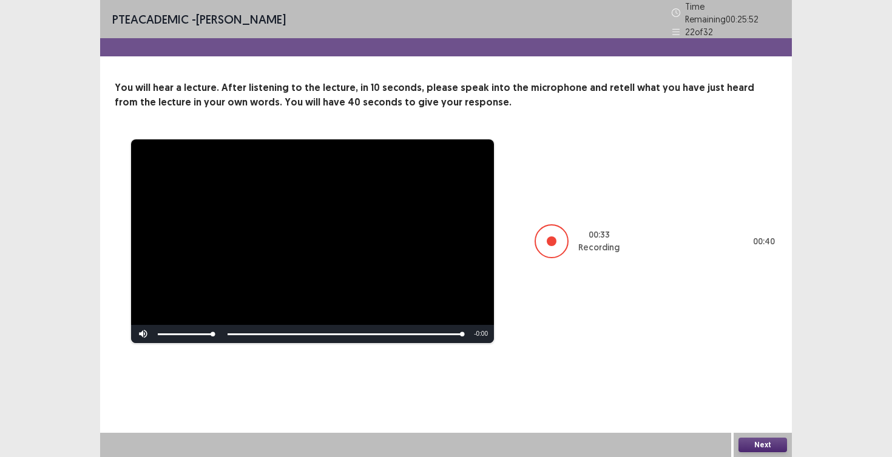
click at [764, 442] on button "Next" at bounding box center [762, 445] width 49 height 15
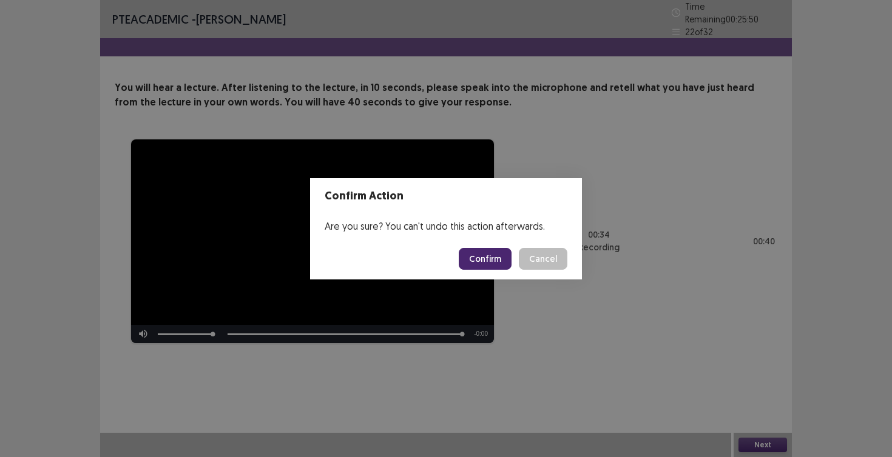
click at [490, 260] on button "Confirm" at bounding box center [485, 259] width 53 height 22
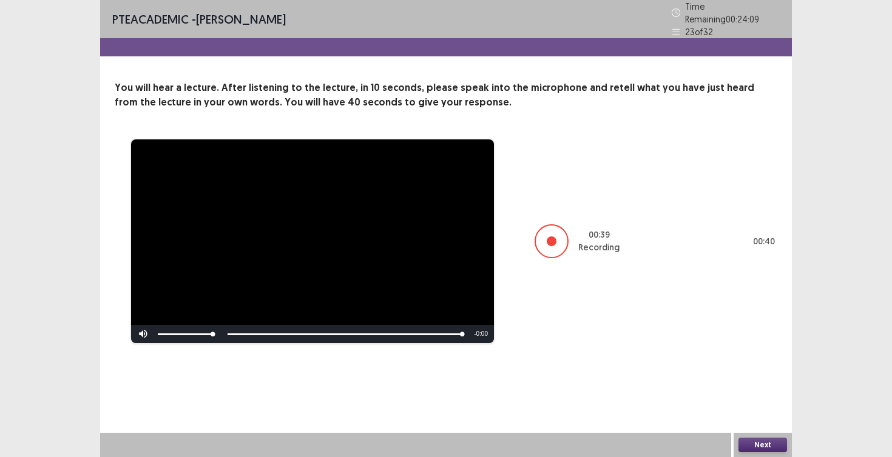
click at [766, 449] on button "Next" at bounding box center [762, 445] width 49 height 15
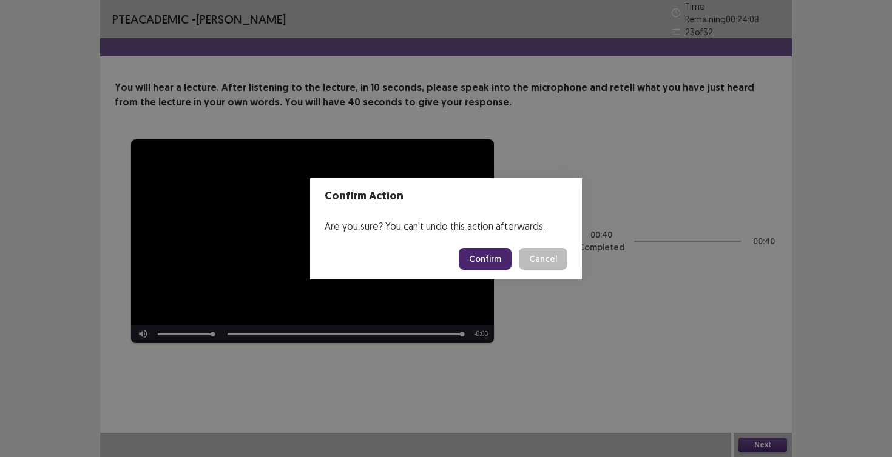
click at [497, 255] on button "Confirm" at bounding box center [485, 259] width 53 height 22
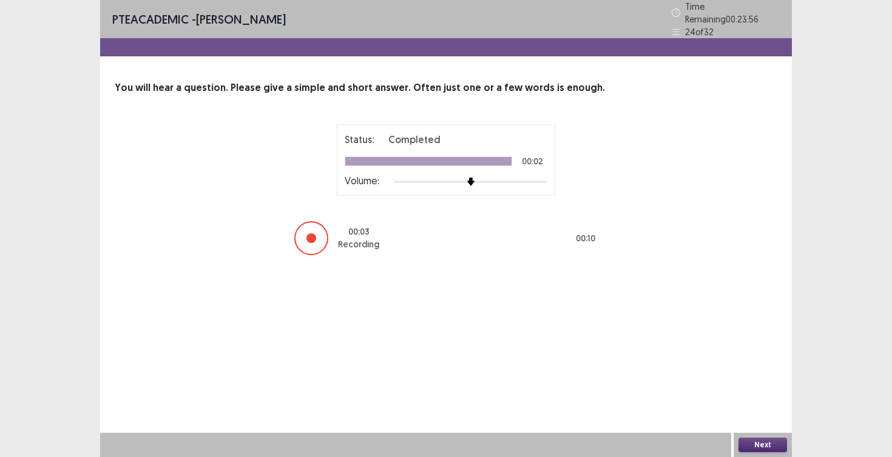
click at [774, 445] on button "Next" at bounding box center [762, 445] width 49 height 15
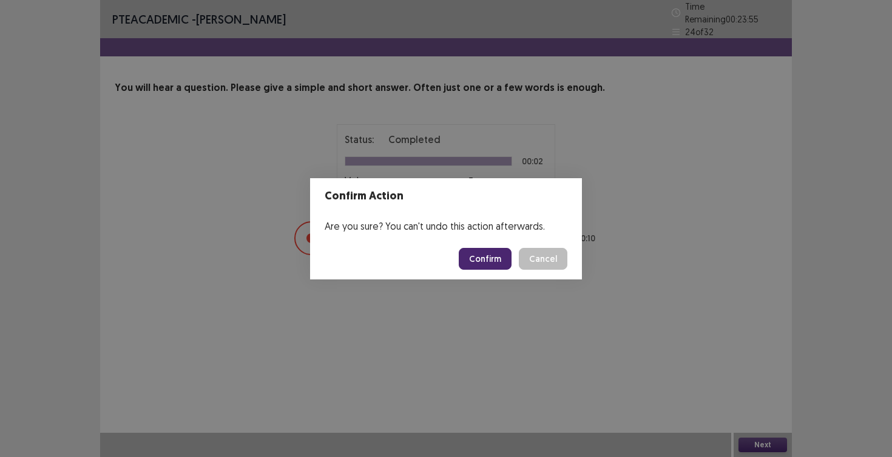
click at [508, 257] on button "Confirm" at bounding box center [485, 259] width 53 height 22
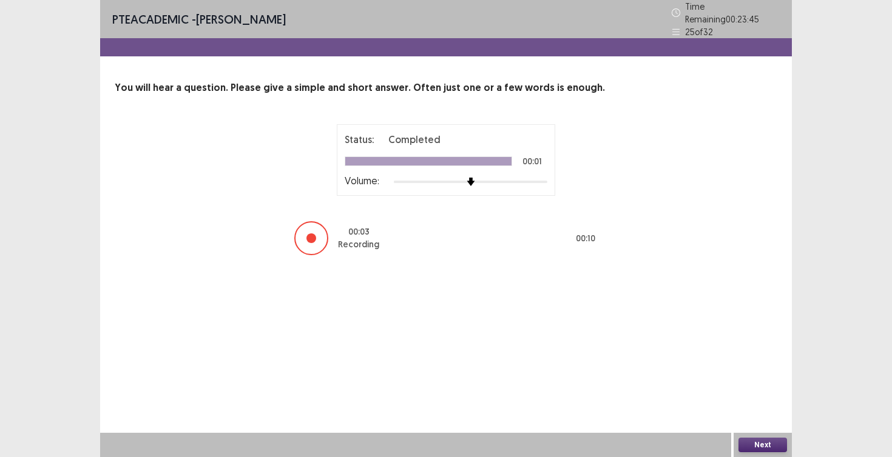
click at [765, 448] on button "Next" at bounding box center [762, 445] width 49 height 15
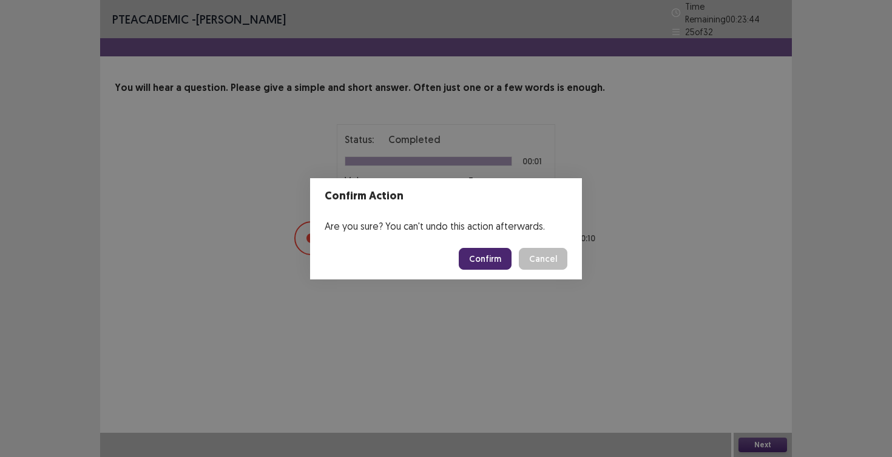
click at [494, 264] on button "Confirm" at bounding box center [485, 259] width 53 height 22
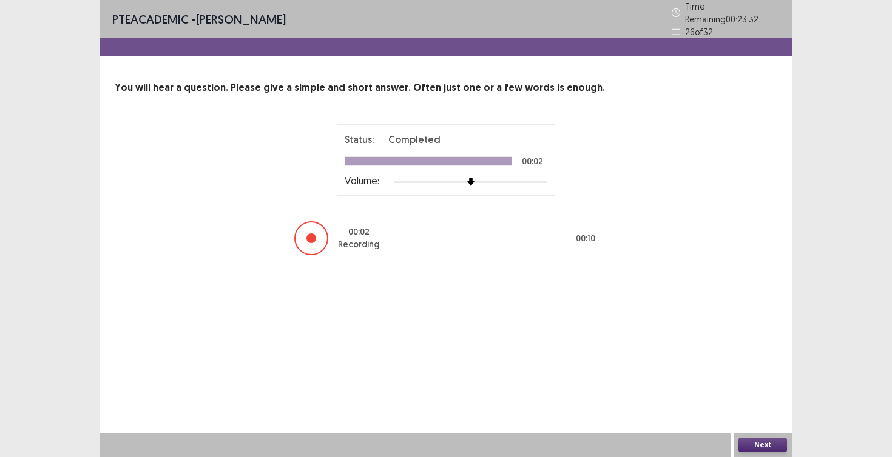
click at [772, 446] on button "Next" at bounding box center [762, 445] width 49 height 15
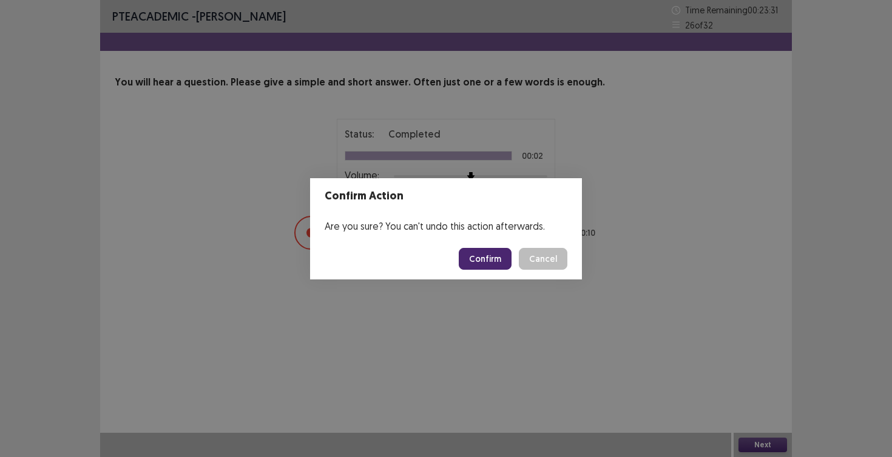
click at [503, 261] on button "Confirm" at bounding box center [485, 259] width 53 height 22
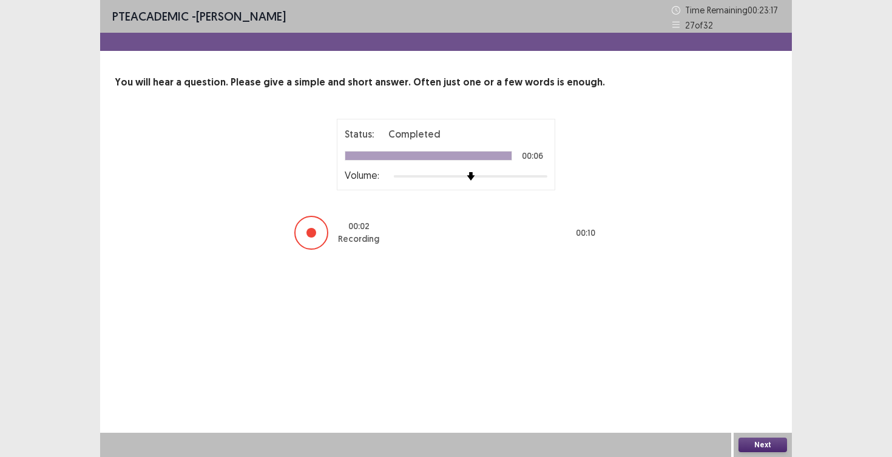
click at [783, 441] on button "Next" at bounding box center [762, 445] width 49 height 15
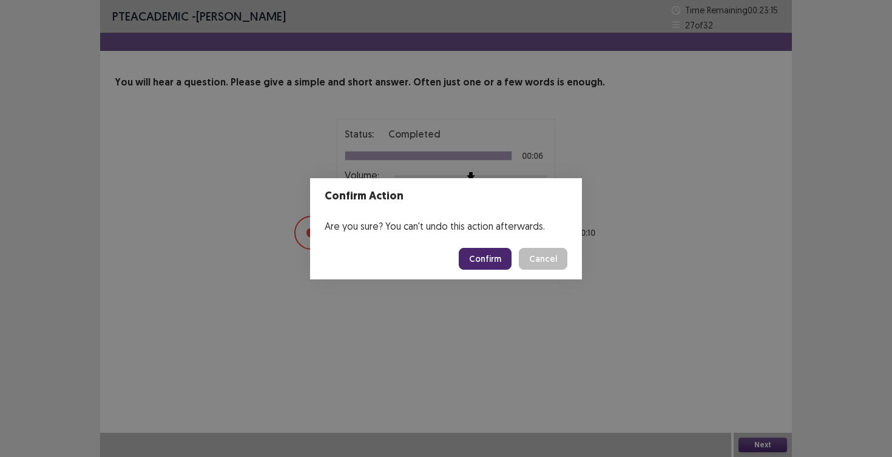
click at [510, 257] on button "Confirm" at bounding box center [485, 259] width 53 height 22
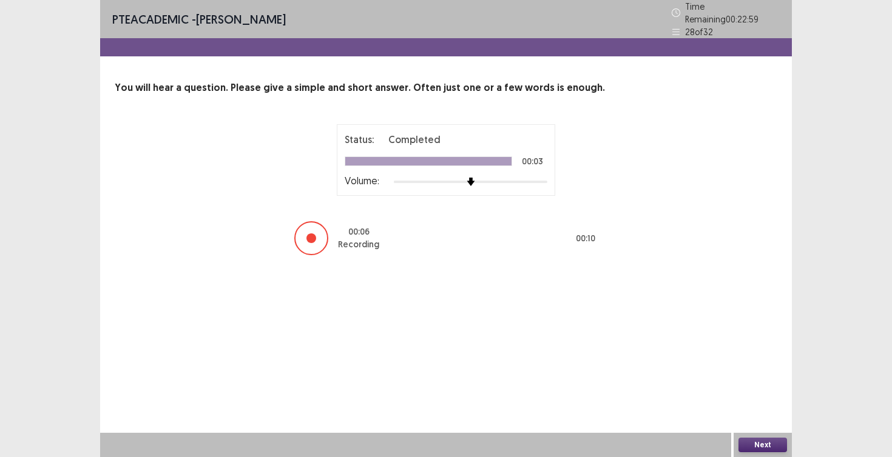
click at [757, 447] on button "Next" at bounding box center [762, 445] width 49 height 15
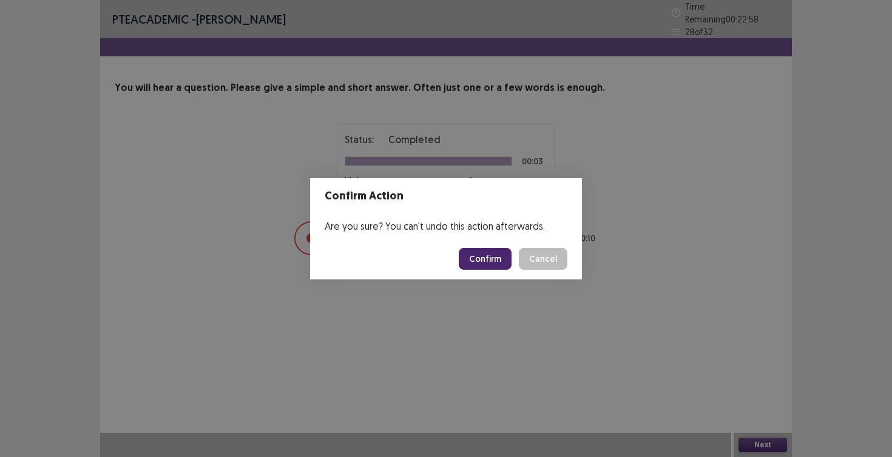
click at [481, 260] on button "Confirm" at bounding box center [485, 259] width 53 height 22
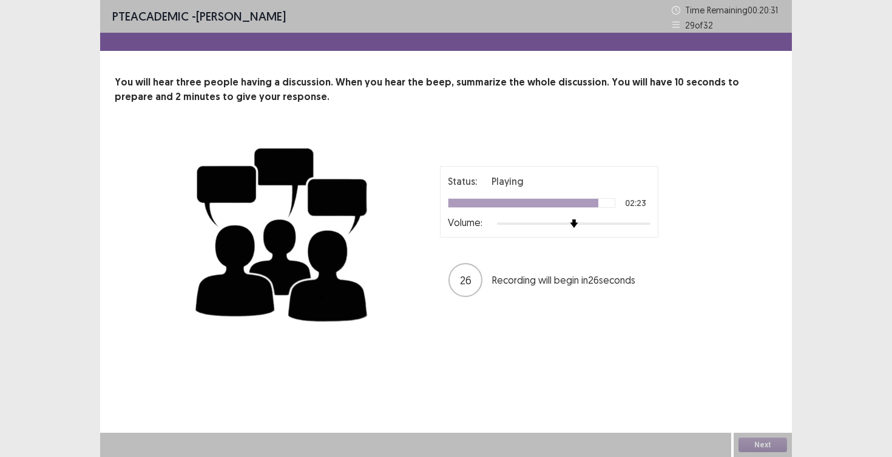
drag, startPoint x: 493, startPoint y: 297, endPoint x: 489, endPoint y: 292, distance: 6.6
click at [489, 292] on div "26 Recording will begin in 26 seconds" at bounding box center [548, 280] width 201 height 34
click at [608, 225] on div at bounding box center [573, 224] width 153 height 10
click at [606, 226] on div at bounding box center [573, 224] width 153 height 10
click at [590, 224] on div at bounding box center [573, 224] width 153 height 10
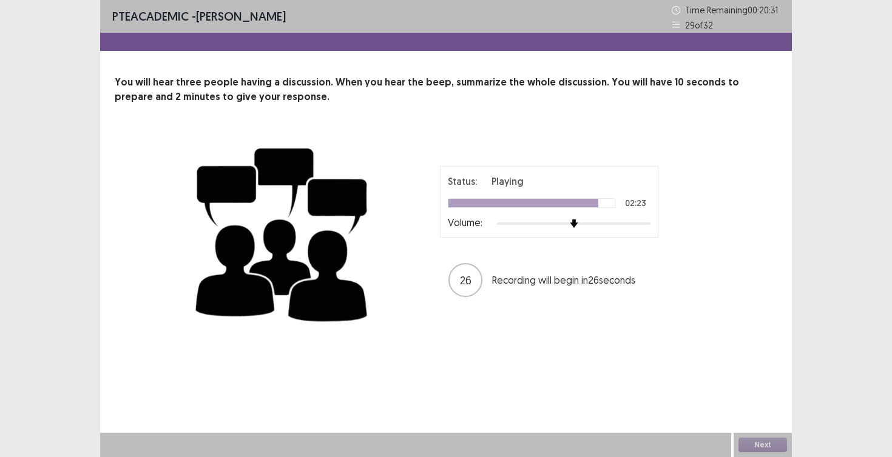
drag, startPoint x: 489, startPoint y: 292, endPoint x: 577, endPoint y: 213, distance: 117.7
click at [577, 213] on div "Status: Playing 02:23 Volume:" at bounding box center [549, 202] width 203 height 56
click at [586, 196] on div "Status: Playing 02:23 Volume:" at bounding box center [549, 202] width 203 height 56
click at [870, 101] on div "PTE academic - Ranju Neupane Time Remaining 00 : 20 : 31 29 of 32 You will hear…" at bounding box center [446, 228] width 892 height 457
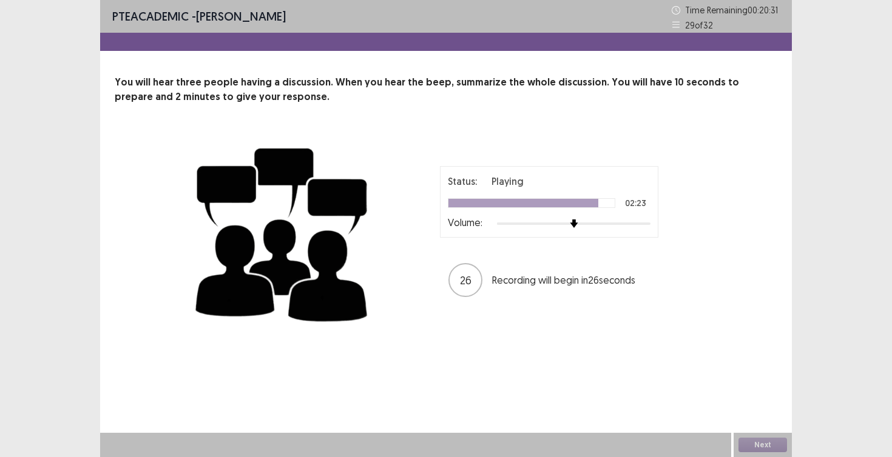
click at [832, 90] on div "PTE academic - Ranju Neupane Time Remaining 00 : 20 : 31 29 of 32 You will hear…" at bounding box center [446, 228] width 892 height 457
click at [837, 105] on div "PTE academic - Ranju Neupane Time Remaining 00 : 20 : 31 29 of 32 You will hear…" at bounding box center [446, 228] width 892 height 457
click at [880, 175] on div "PTE academic - Ranju Neupane Time Remaining 00 : 20 : 31 29 of 32 You will hear…" at bounding box center [446, 228] width 892 height 457
click at [752, 191] on div "Status: Playing 02:23 Volume: 26 Recording will begin in 26 seconds" at bounding box center [446, 232] width 662 height 198
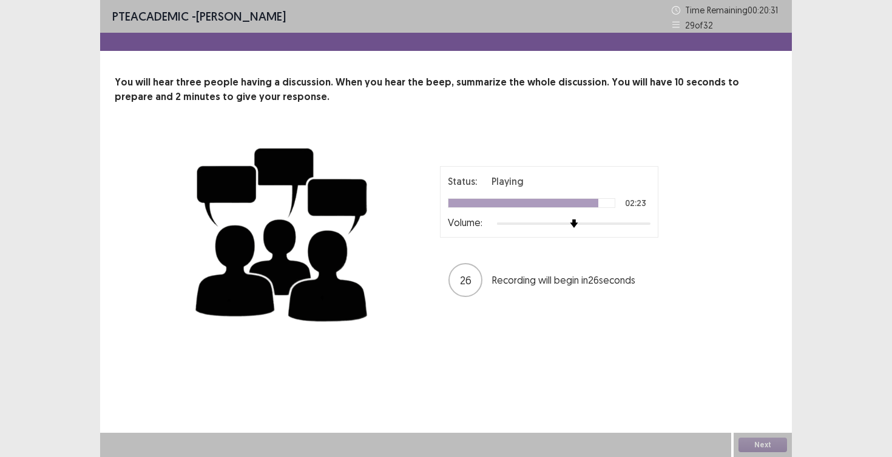
click at [752, 191] on div "Status: Playing 02:23 Volume: 26 Recording will begin in 26 seconds" at bounding box center [446, 232] width 662 height 198
click at [757, 444] on div "Next" at bounding box center [762, 445] width 58 height 24
drag, startPoint x: 577, startPoint y: 213, endPoint x: 691, endPoint y: 152, distance: 130.0
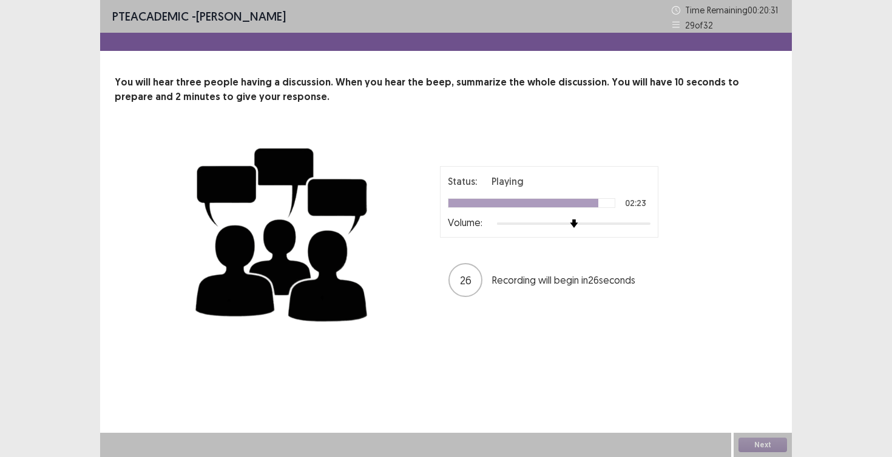
click at [758, 442] on div "Next" at bounding box center [762, 445] width 58 height 24
click at [669, 176] on div "Status: Playing 02:23 Volume: 26 Recording will begin in 26 seconds" at bounding box center [548, 232] width 303 height 132
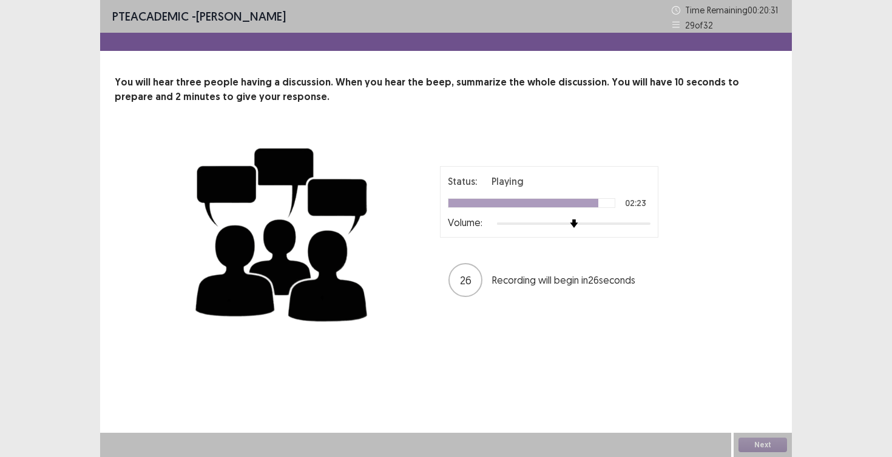
click at [691, 152] on div "Status: Playing 02:23 Volume: 26 Recording will begin in 26 seconds" at bounding box center [446, 232] width 510 height 198
click at [523, 308] on div "Status: Playing 02:23 Volume: 16 Recording will begin in 16 seconds" at bounding box center [446, 232] width 510 height 198
click at [640, 308] on div "Status: Playing 02:23 Volume: 16 Recording will begin in 16 seconds" at bounding box center [446, 232] width 510 height 198
click at [630, 281] on p "Recording will begin in 16 seconds" at bounding box center [571, 280] width 158 height 15
click at [164, 24] on p "PTE academic - Ranju Neupane" at bounding box center [198, 16] width 173 height 18
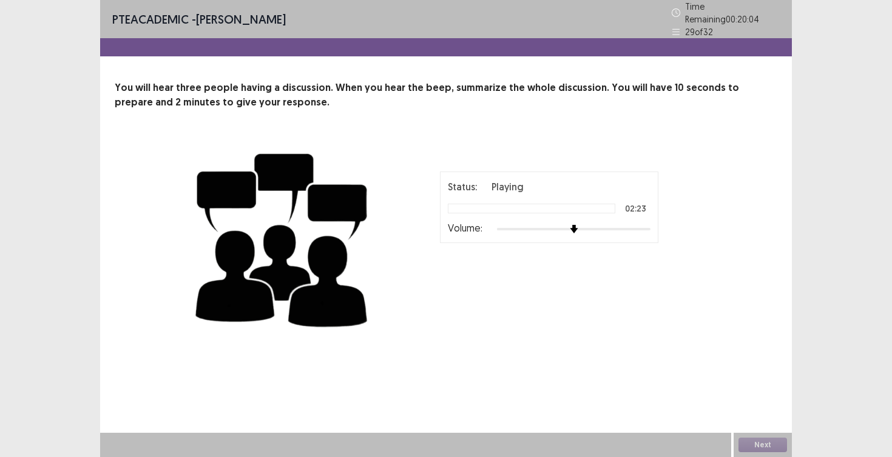
click at [526, 232] on div "Status: Playing 02:23 Volume:" at bounding box center [549, 208] width 218 height 72
click at [737, 25] on div "29 of 32" at bounding box center [725, 31] width 108 height 13
drag, startPoint x: 324, startPoint y: 6, endPoint x: 606, endPoint y: 241, distance: 367.0
click at [680, 39] on div at bounding box center [445, 47] width 691 height 18
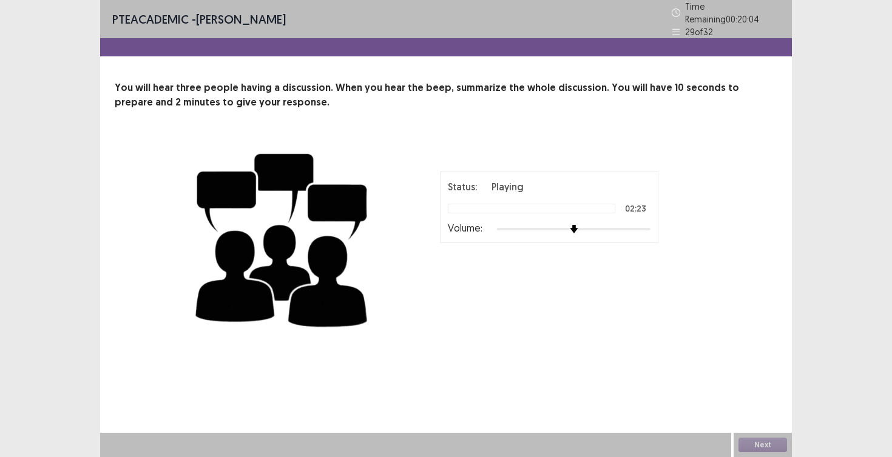
click at [678, 38] on div at bounding box center [445, 47] width 691 height 18
click at [606, 241] on div "Status: Playing 02:23 Volume: 00 : 00 02 : 00" at bounding box center [548, 238] width 303 height 132
click at [750, 31] on div "29 of 32" at bounding box center [725, 31] width 108 height 13
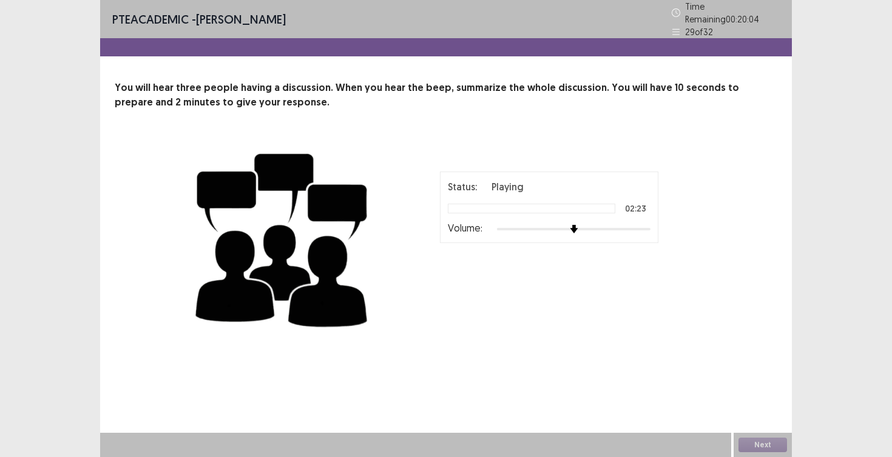
click at [678, 41] on div at bounding box center [445, 47] width 691 height 18
click at [674, 25] on div "29 of 32" at bounding box center [725, 31] width 108 height 13
click at [674, 28] on icon at bounding box center [675, 32] width 8 height 8
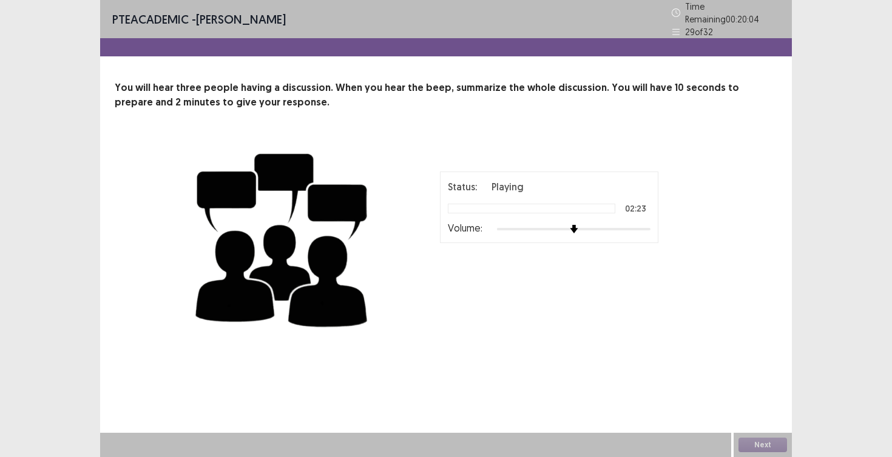
click at [679, 30] on div "29 of 32" at bounding box center [725, 31] width 108 height 13
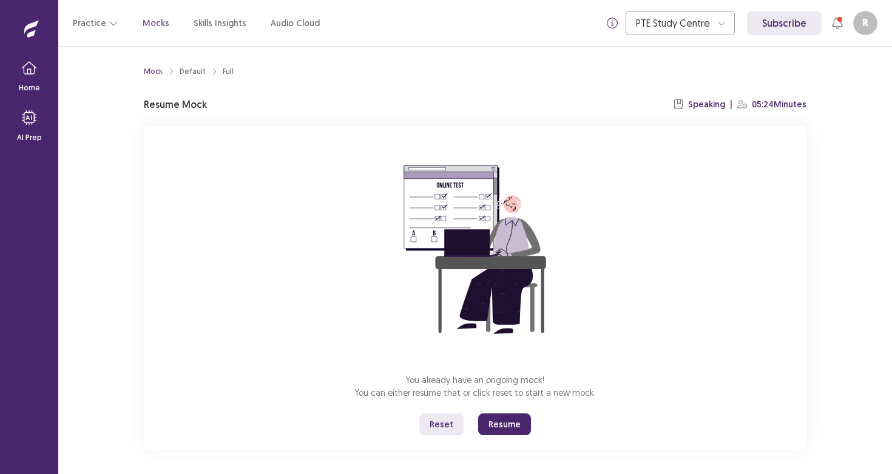
click at [520, 429] on button "Resume" at bounding box center [504, 425] width 53 height 22
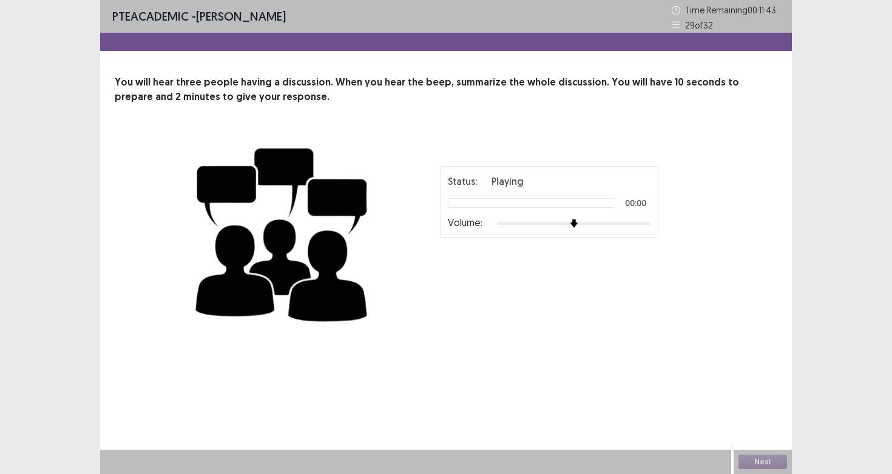
click at [765, 457] on div "Next" at bounding box center [762, 462] width 58 height 24
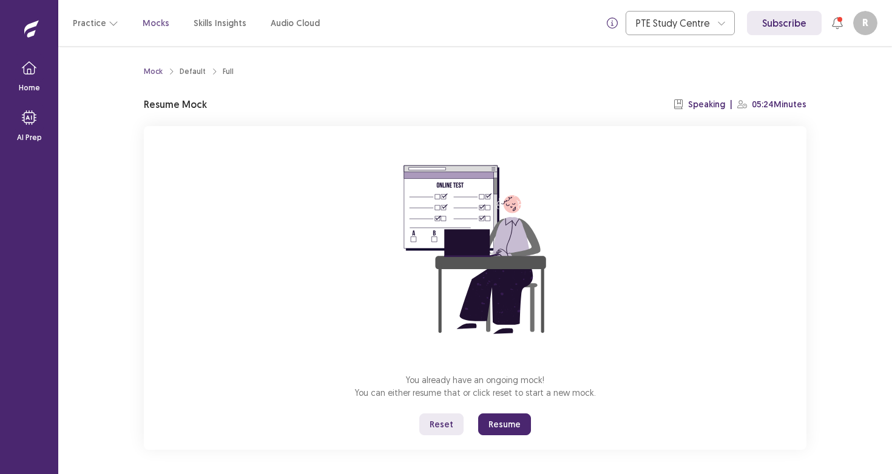
click at [521, 425] on button "Resume" at bounding box center [504, 425] width 53 height 22
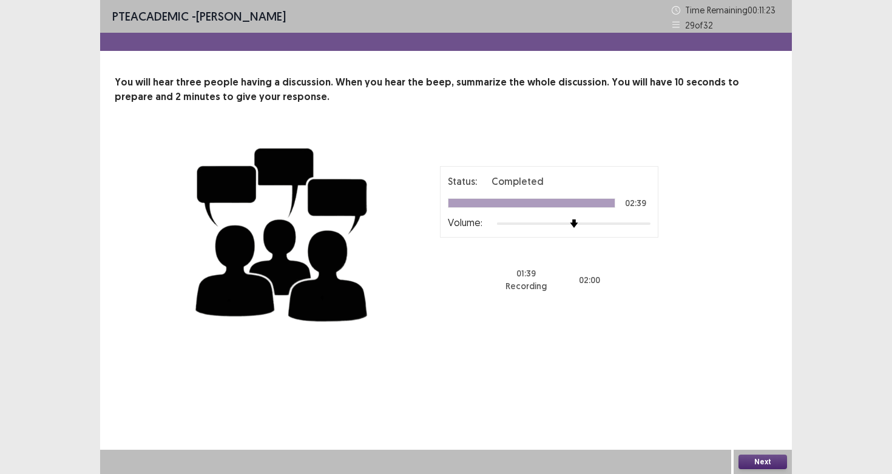
click at [749, 457] on button "Next" at bounding box center [762, 462] width 49 height 15
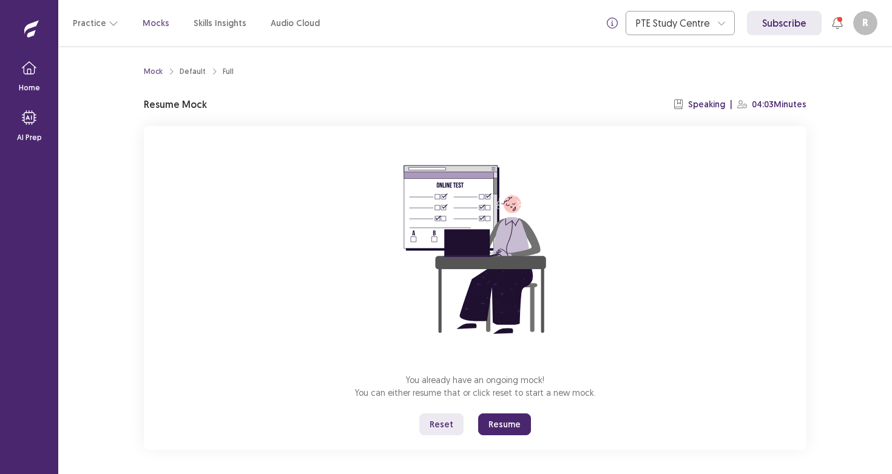
click at [514, 431] on button "Resume" at bounding box center [504, 425] width 53 height 22
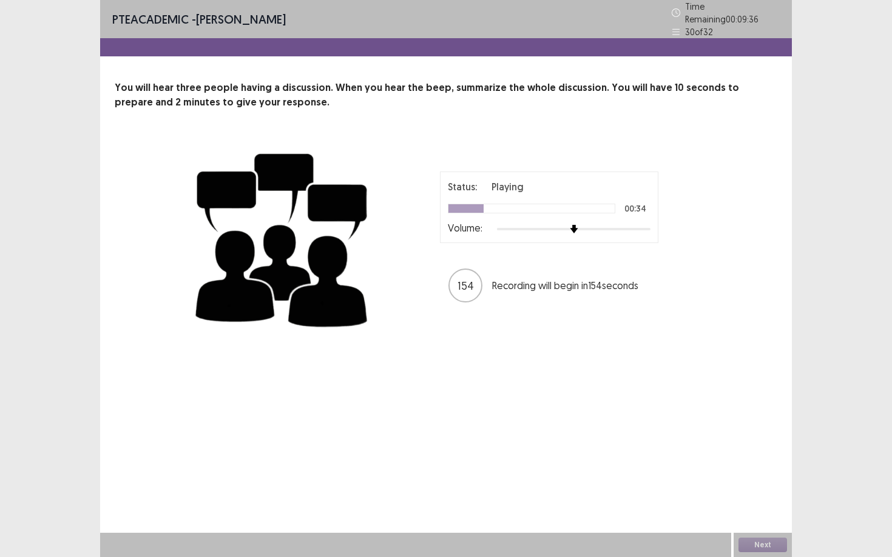
click at [455, 206] on div at bounding box center [465, 208] width 35 height 8
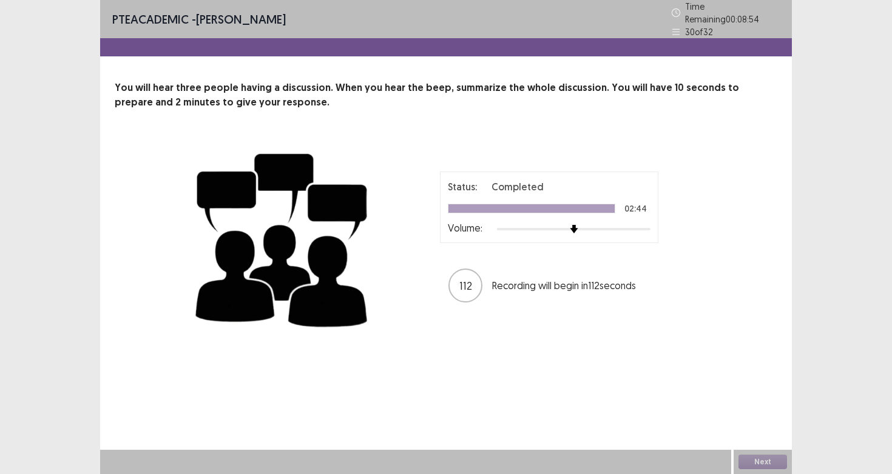
click at [469, 161] on div "Status: Completed 02:44 Volume: 112 Recording will begin in 112 seconds" at bounding box center [446, 238] width 510 height 198
click at [574, 81] on p "You will hear three people having a discussion. When you hear the beep, summari…" at bounding box center [446, 95] width 662 height 29
click at [673, 0] on html "PTE academic - [PERSON_NAME] Time Remaining 00 : 08 : 54 30 of 32 You will hear…" at bounding box center [446, 237] width 892 height 474
click at [547, 173] on div "Status: Completed 02:44 Volume:" at bounding box center [549, 208] width 218 height 72
